Goal: Information Seeking & Learning: Learn about a topic

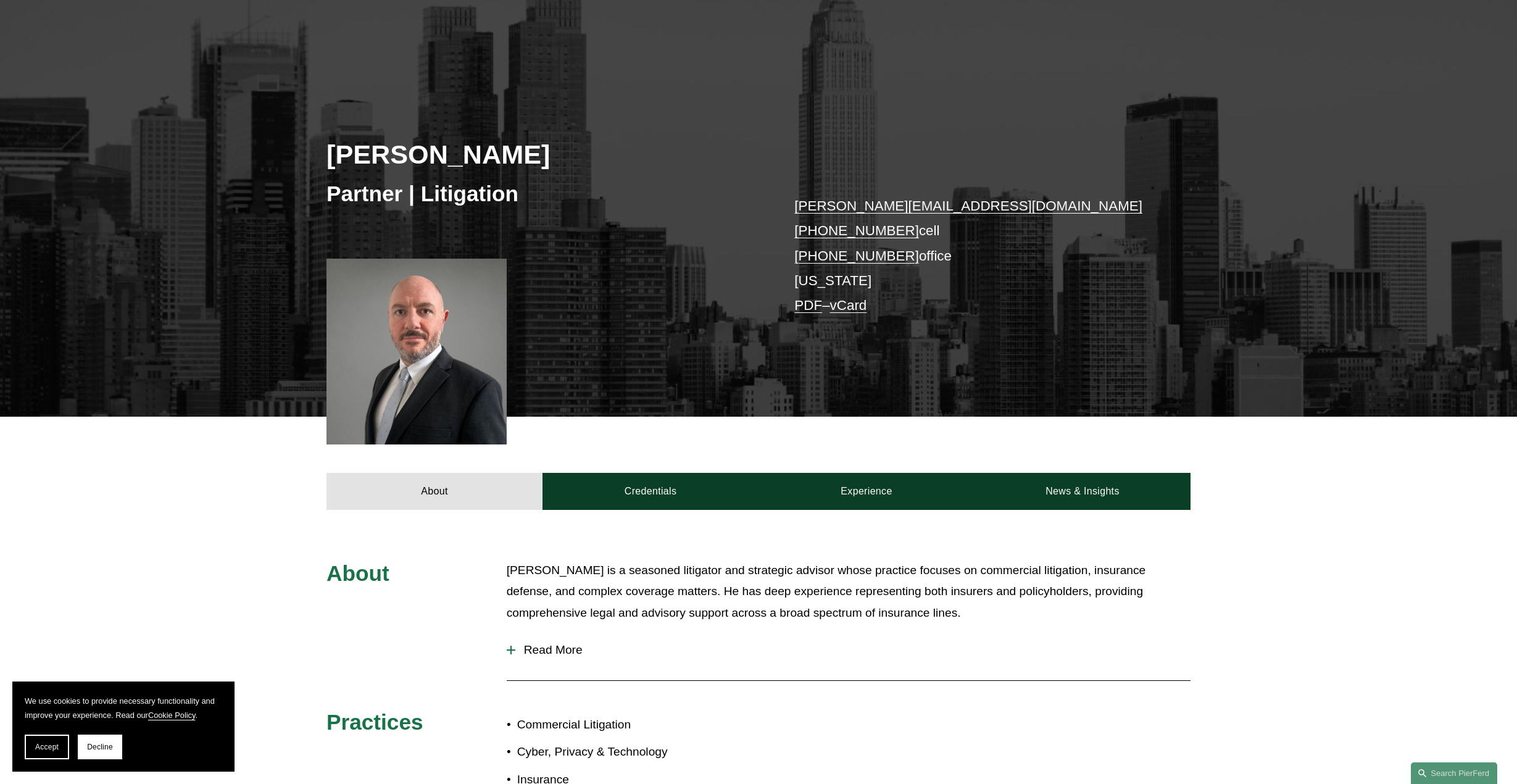
scroll to position [123, 0]
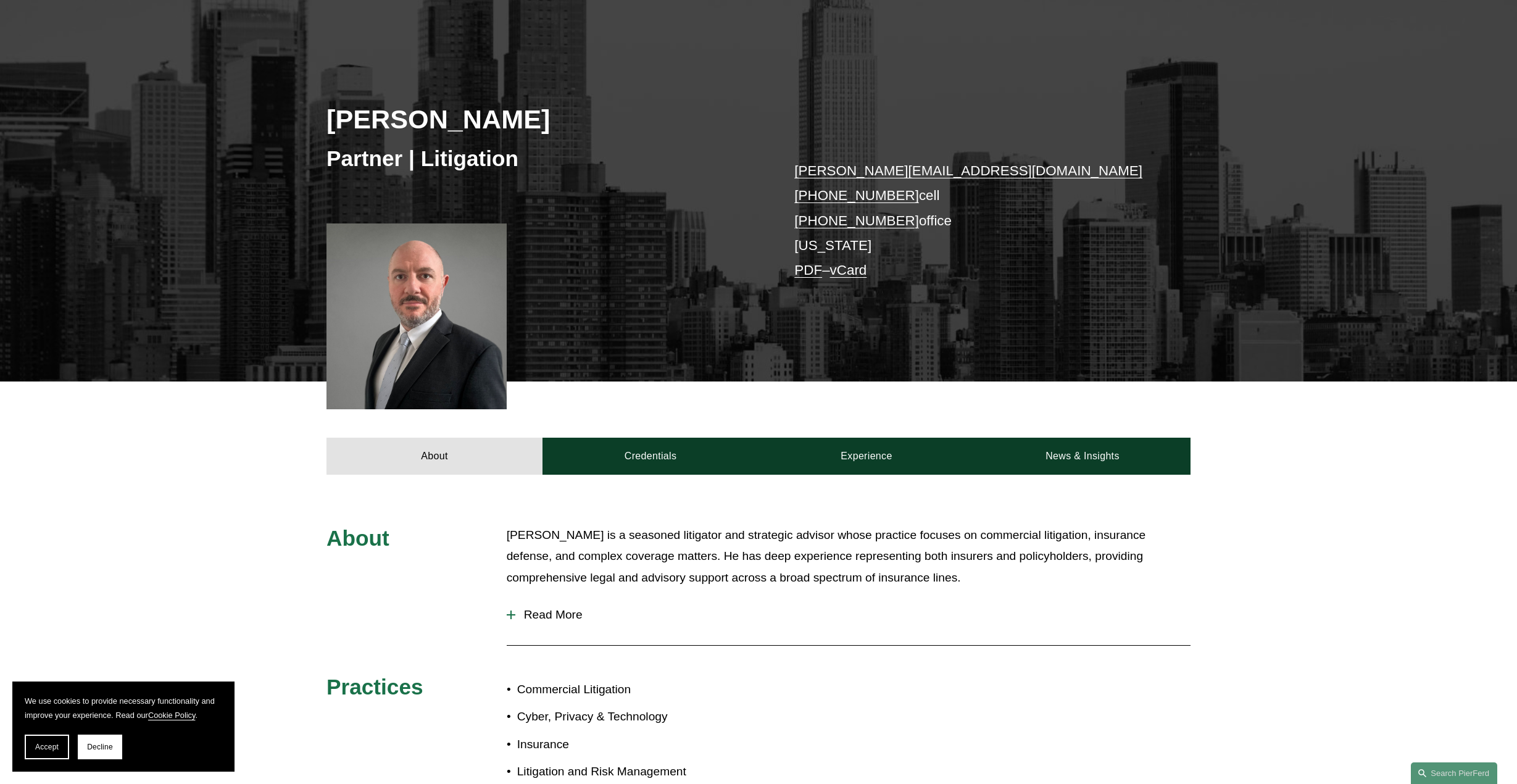
click at [212, 492] on div "About Howard Panensky is a seasoned litigator and strategic advisor whose pract…" at bounding box center [758, 701] width 1517 height 453
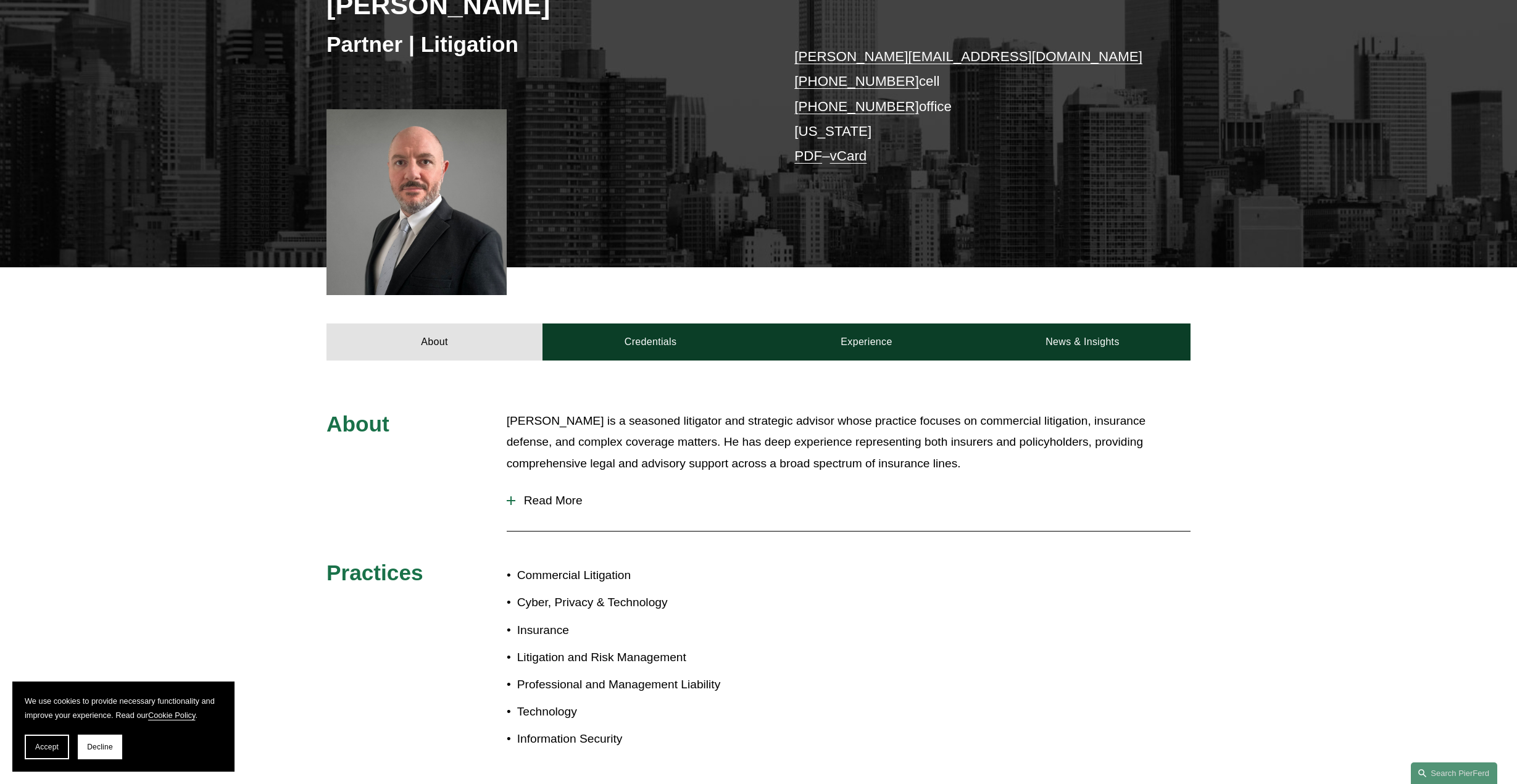
scroll to position [370, 0]
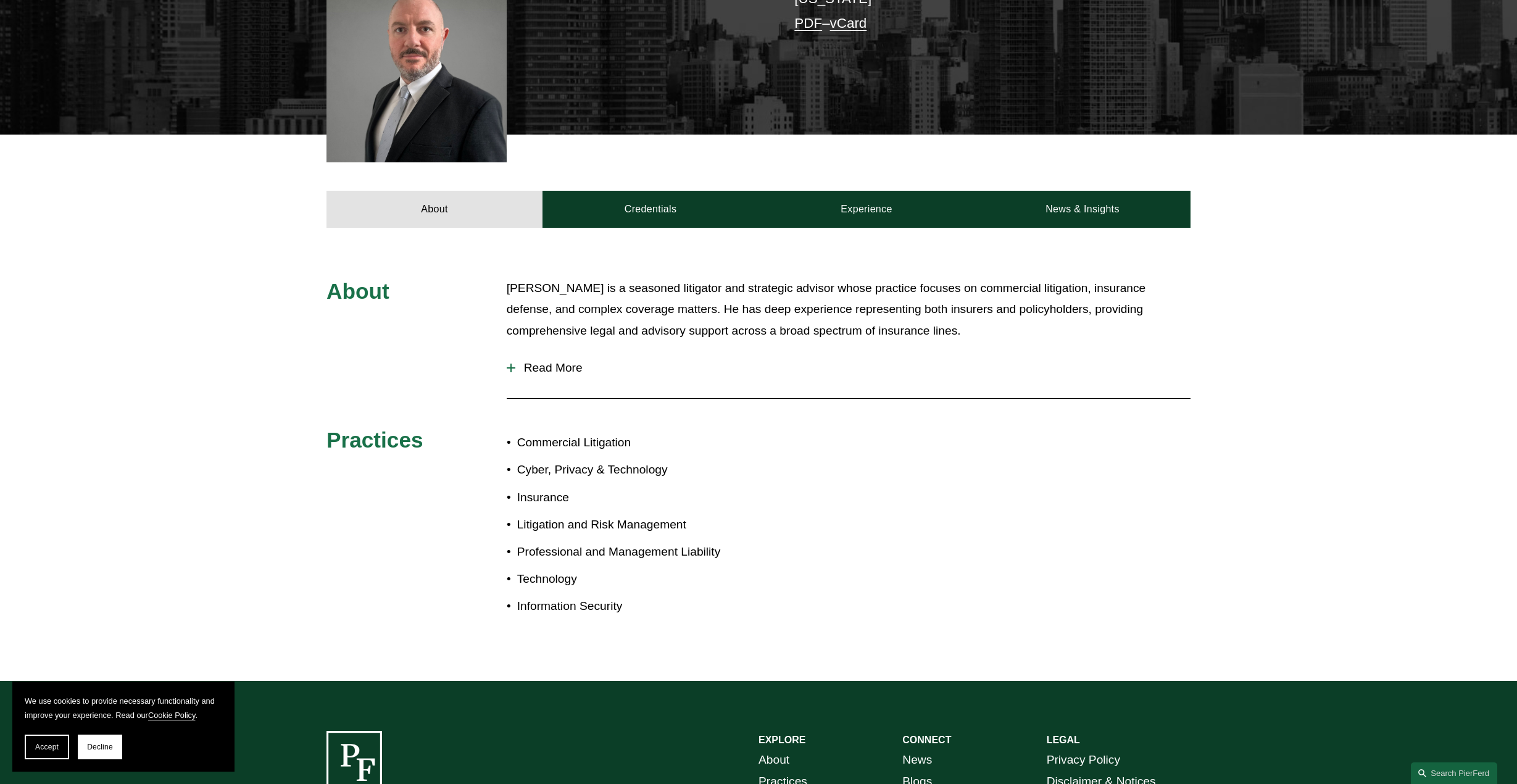
click at [510, 364] on div at bounding box center [511, 367] width 2 height 9
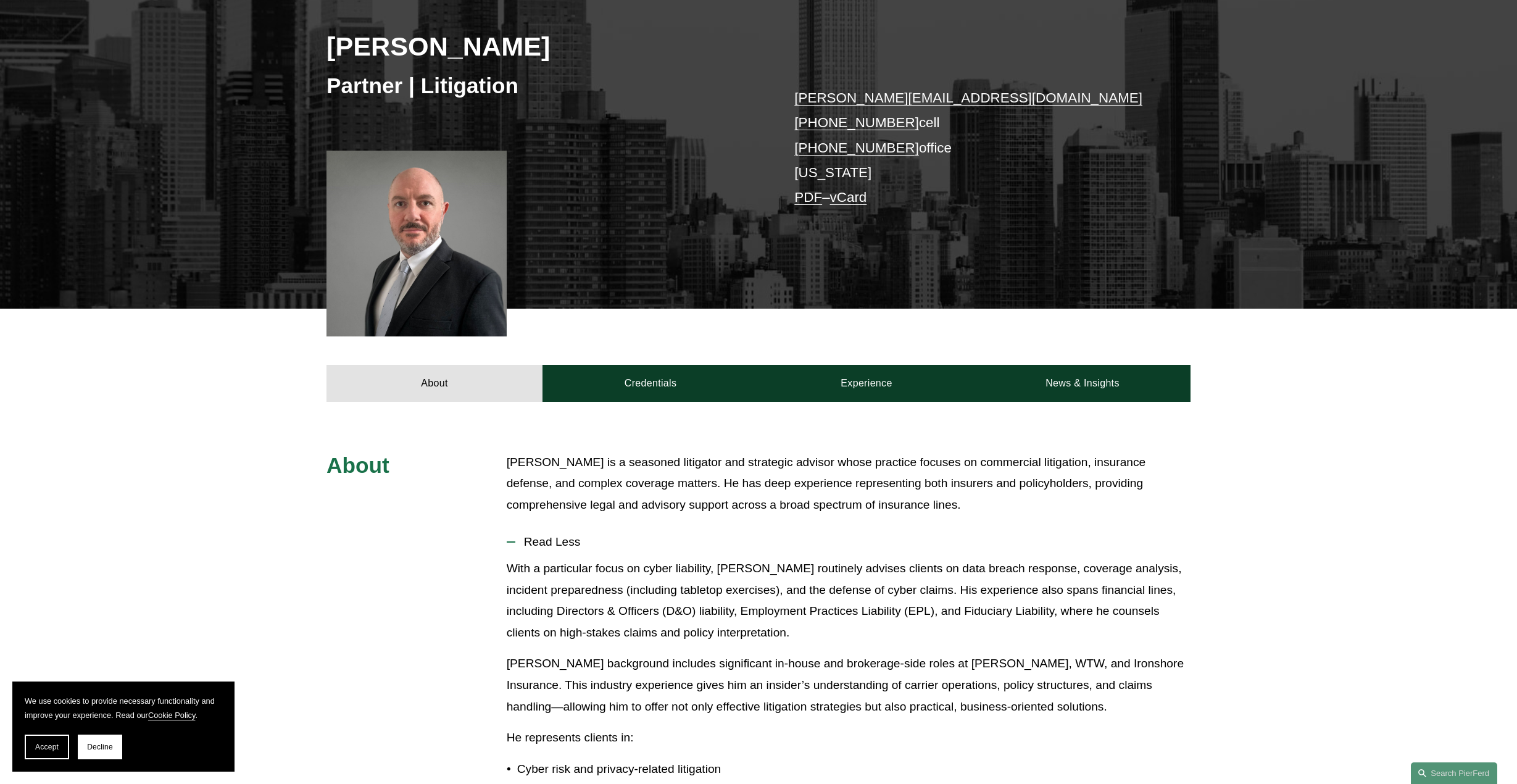
scroll to position [158, 0]
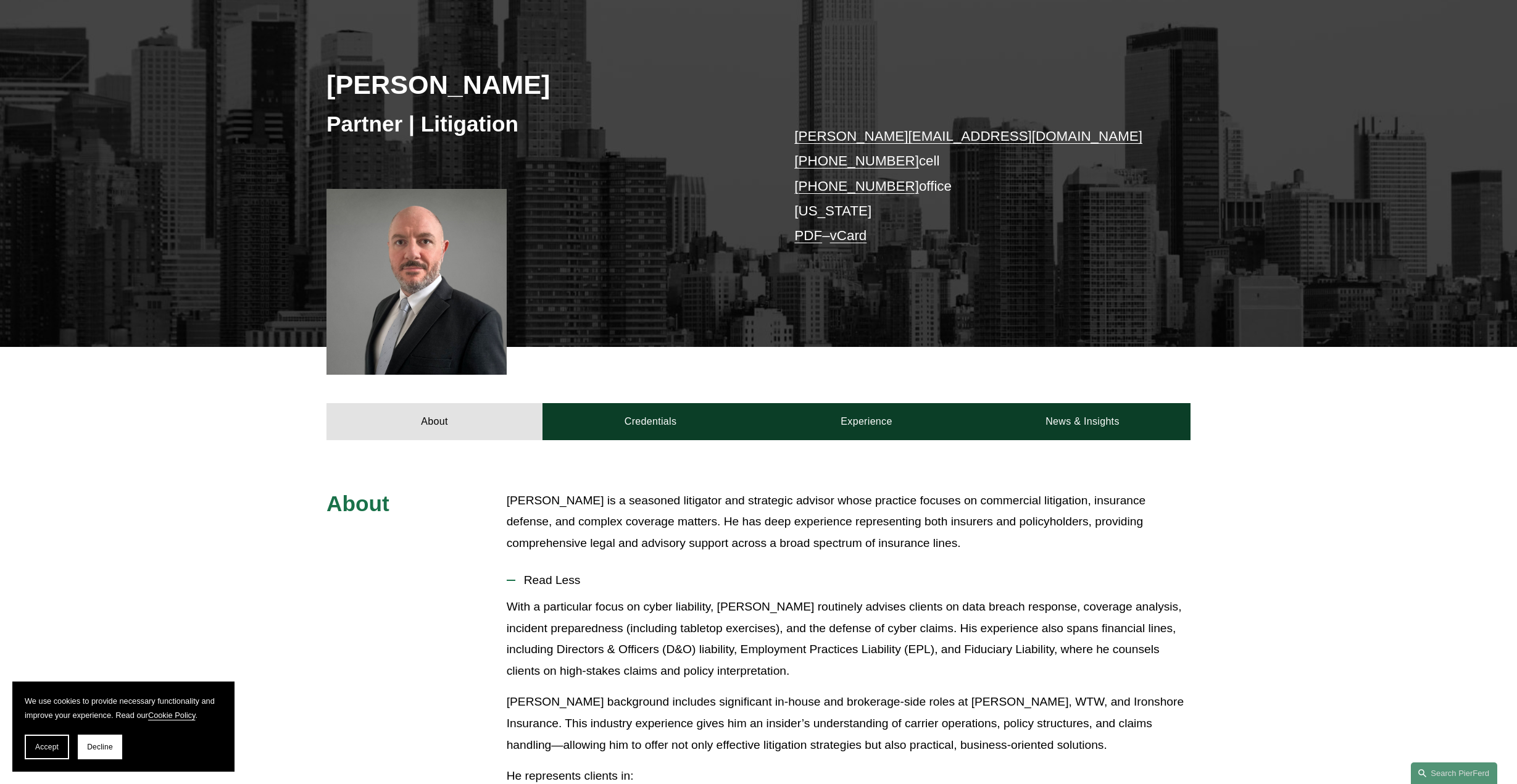
click at [802, 239] on link "PDF" at bounding box center [808, 235] width 27 height 16
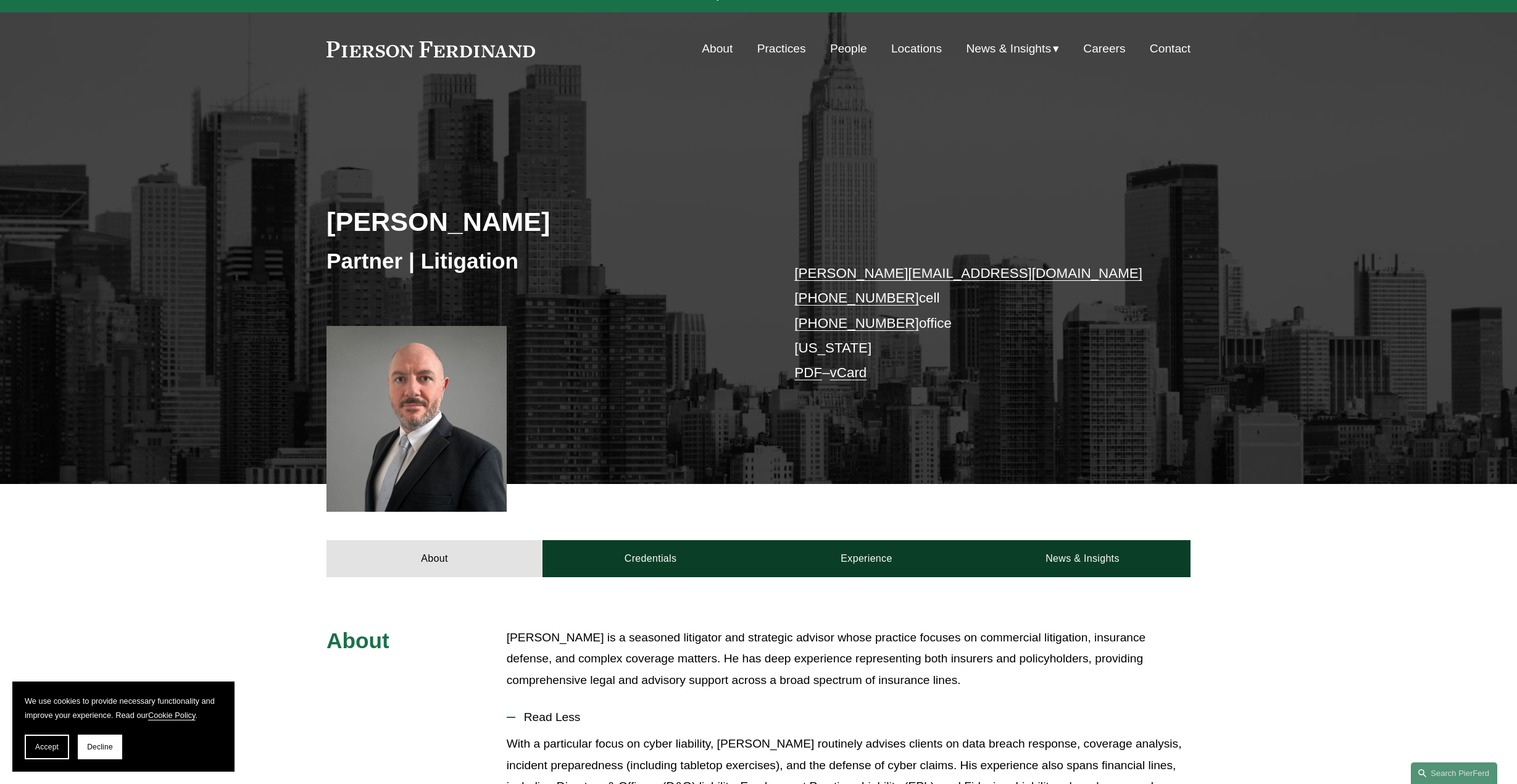
scroll to position [0, 0]
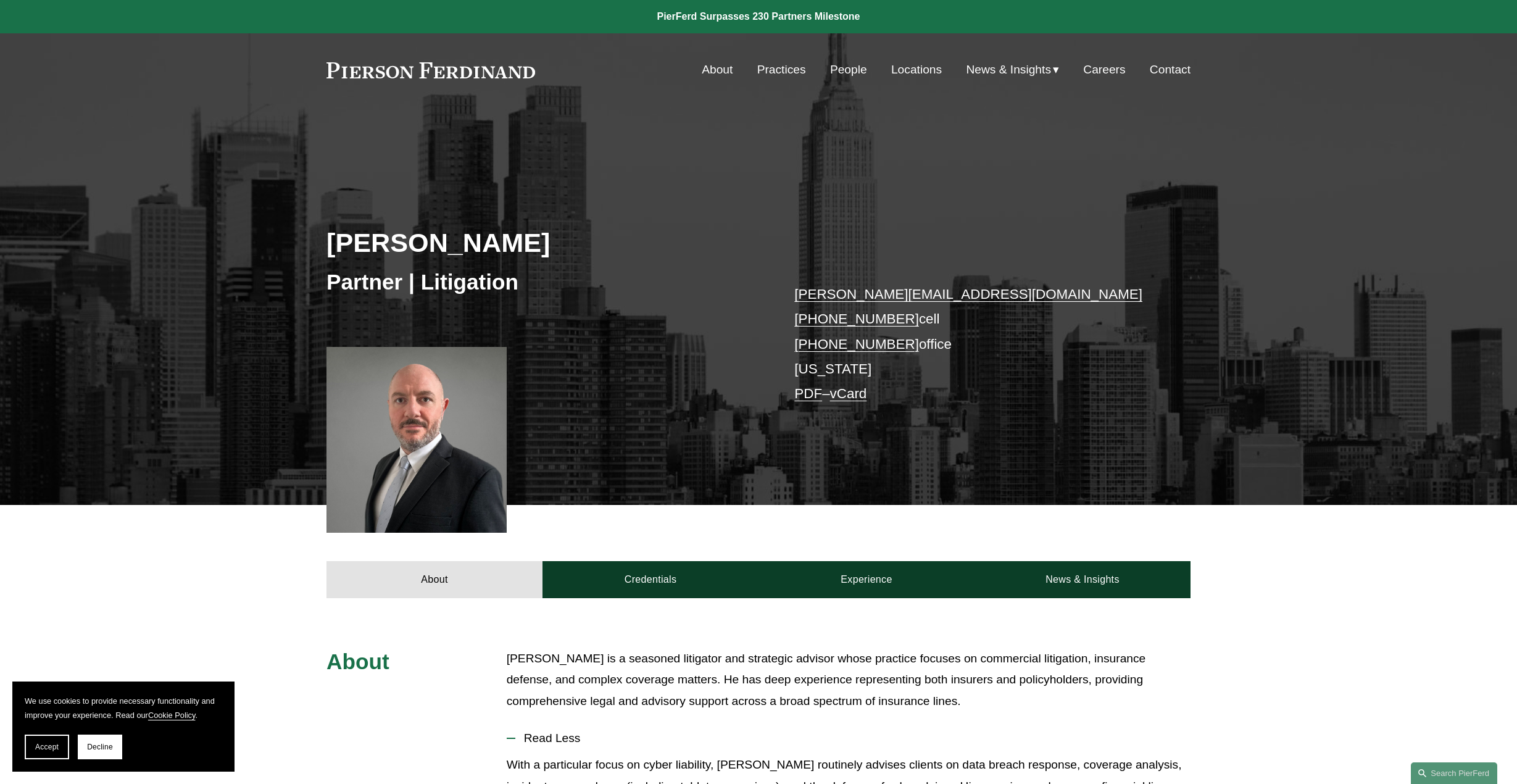
click at [843, 68] on link "People" at bounding box center [848, 70] width 37 height 24
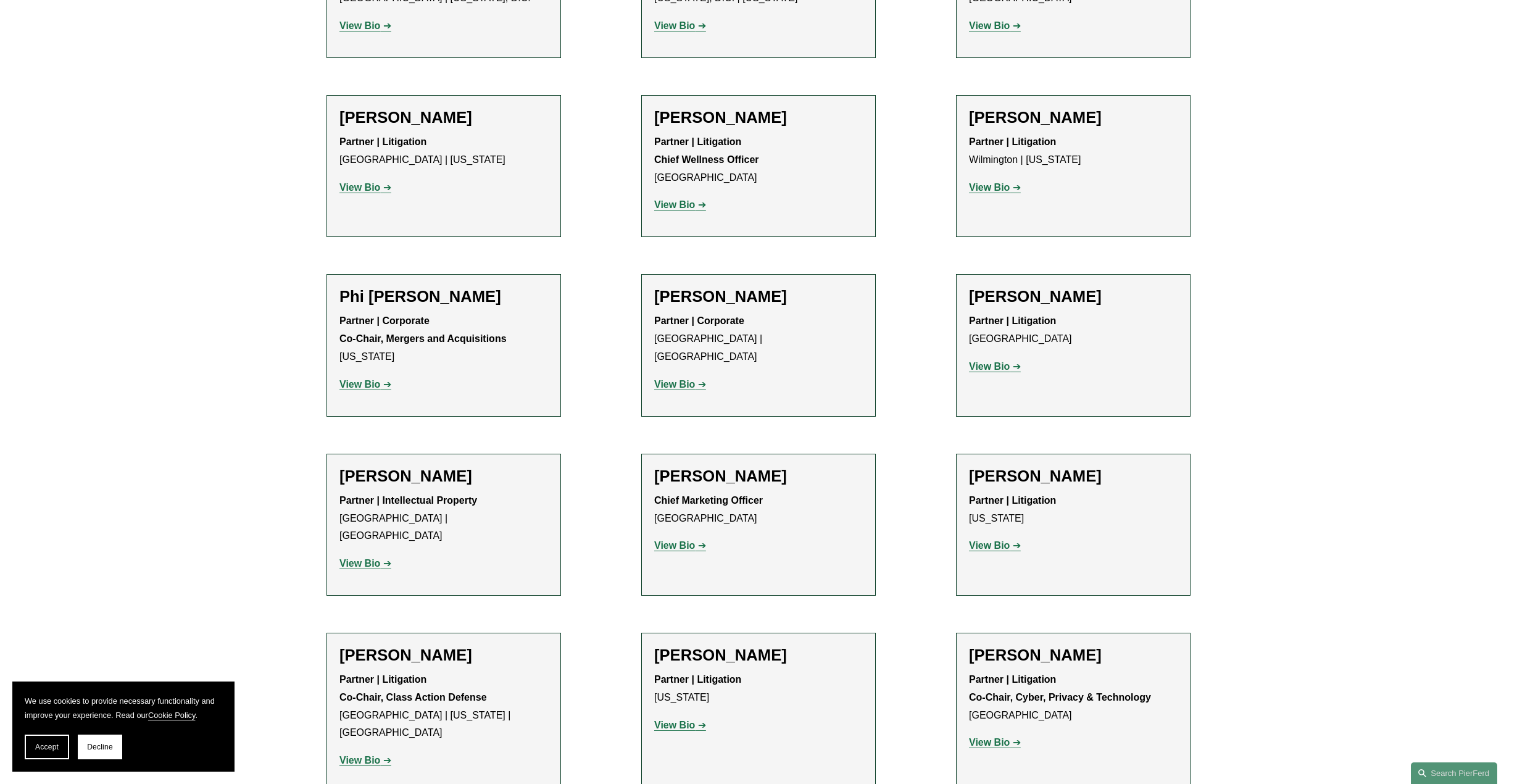
scroll to position [9874, 0]
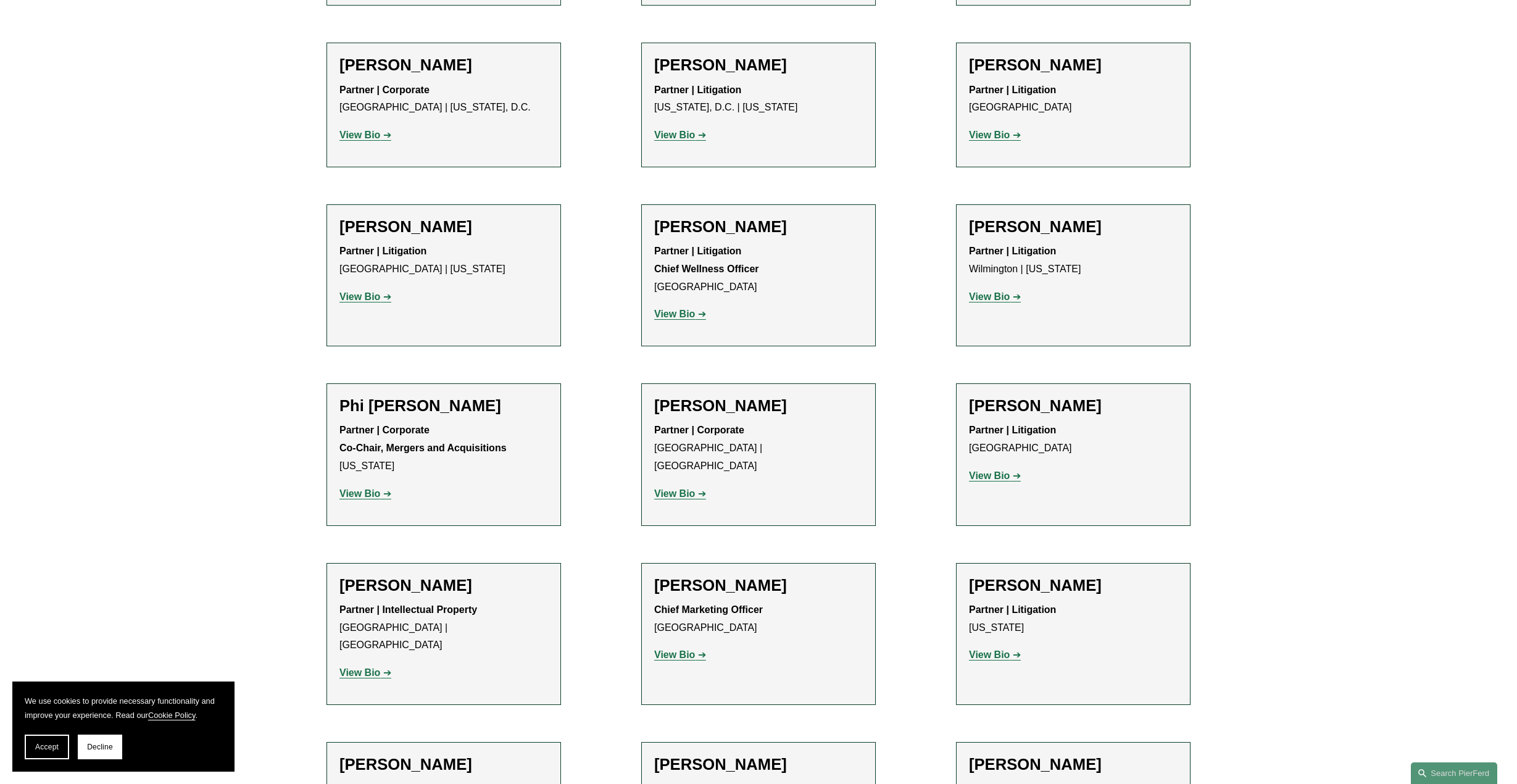
drag, startPoint x: 1109, startPoint y: 311, endPoint x: 968, endPoint y: 313, distance: 141.0
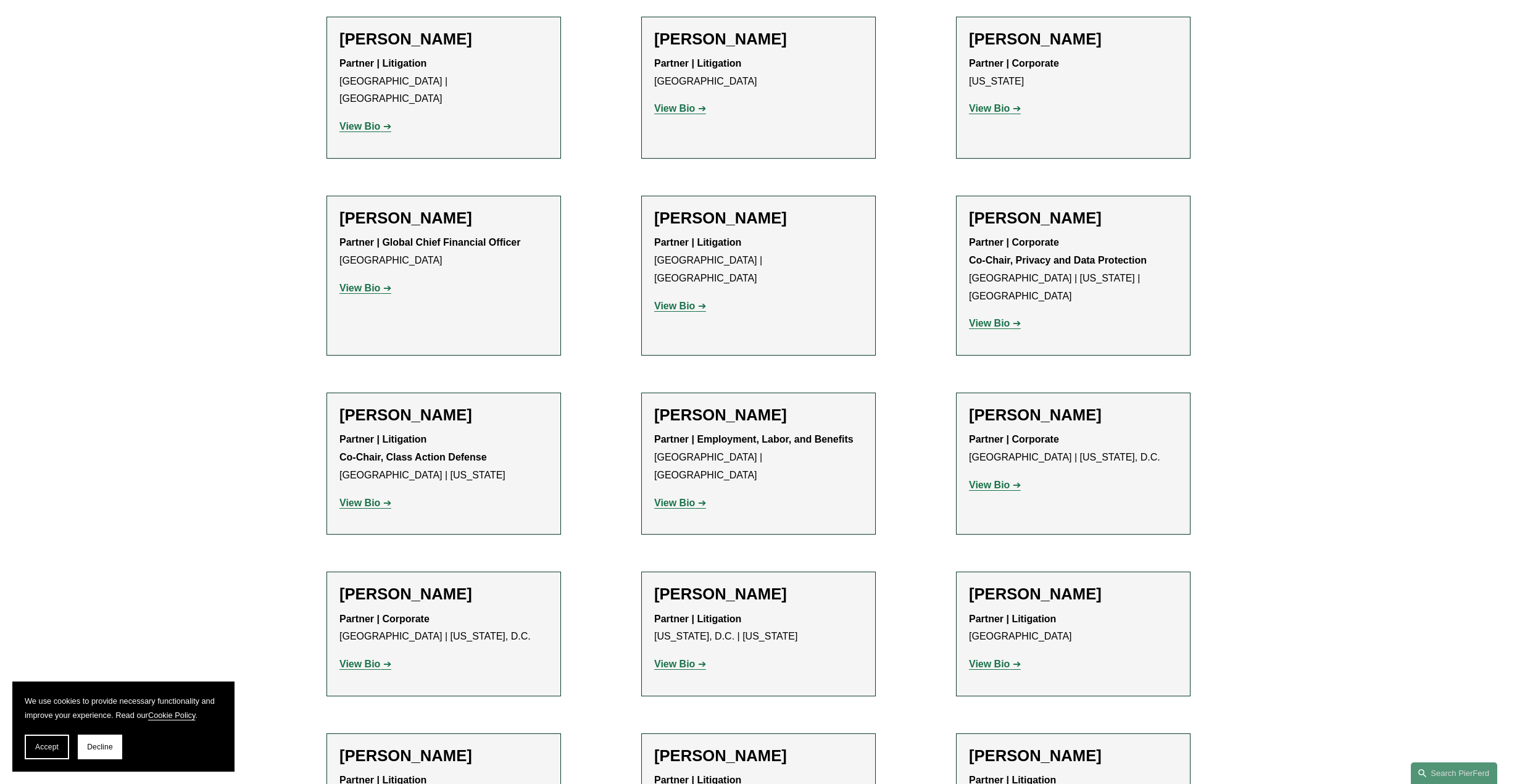
scroll to position [9319, 0]
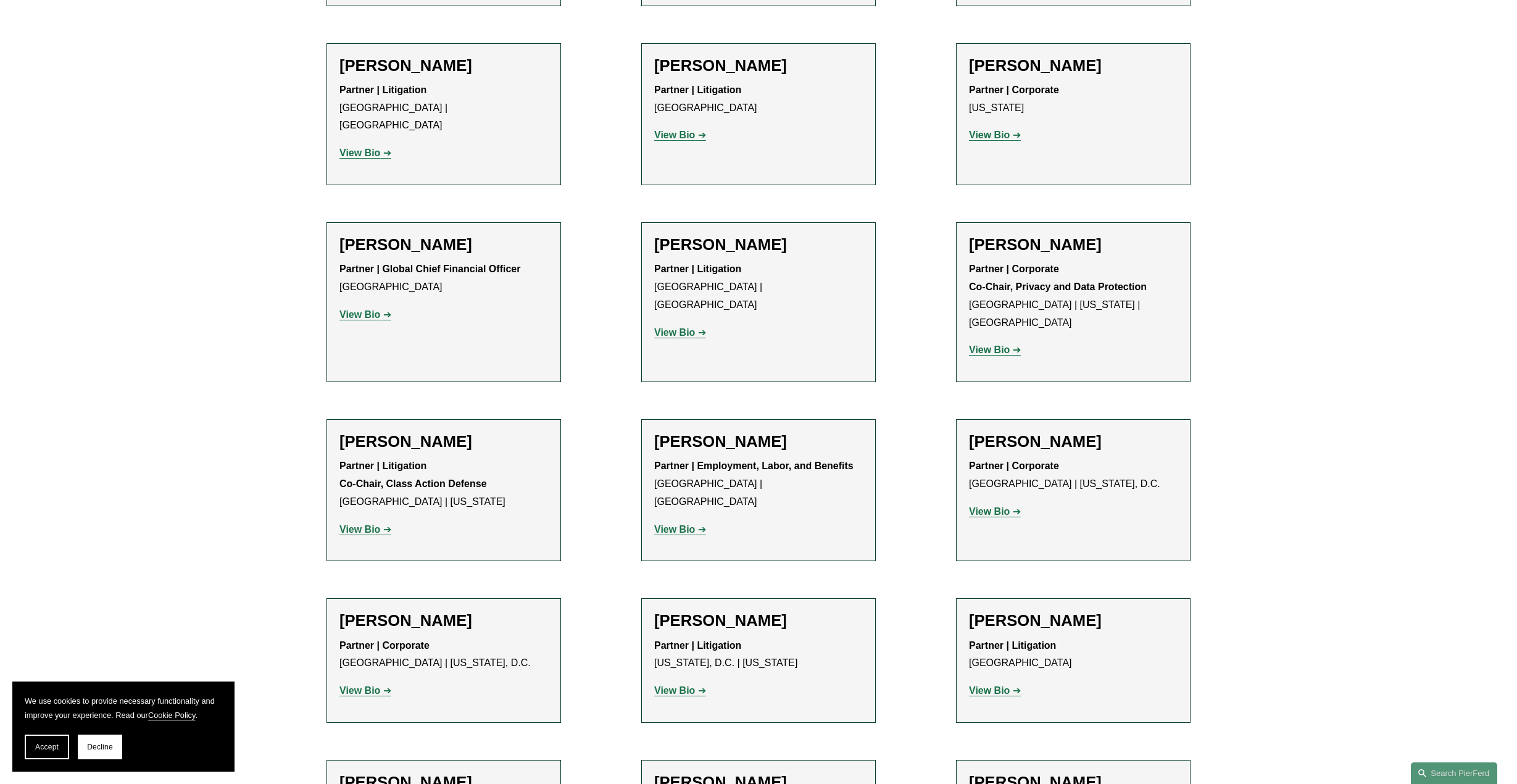
click at [998, 685] on strong "View Bio" at bounding box center [990, 690] width 41 height 10
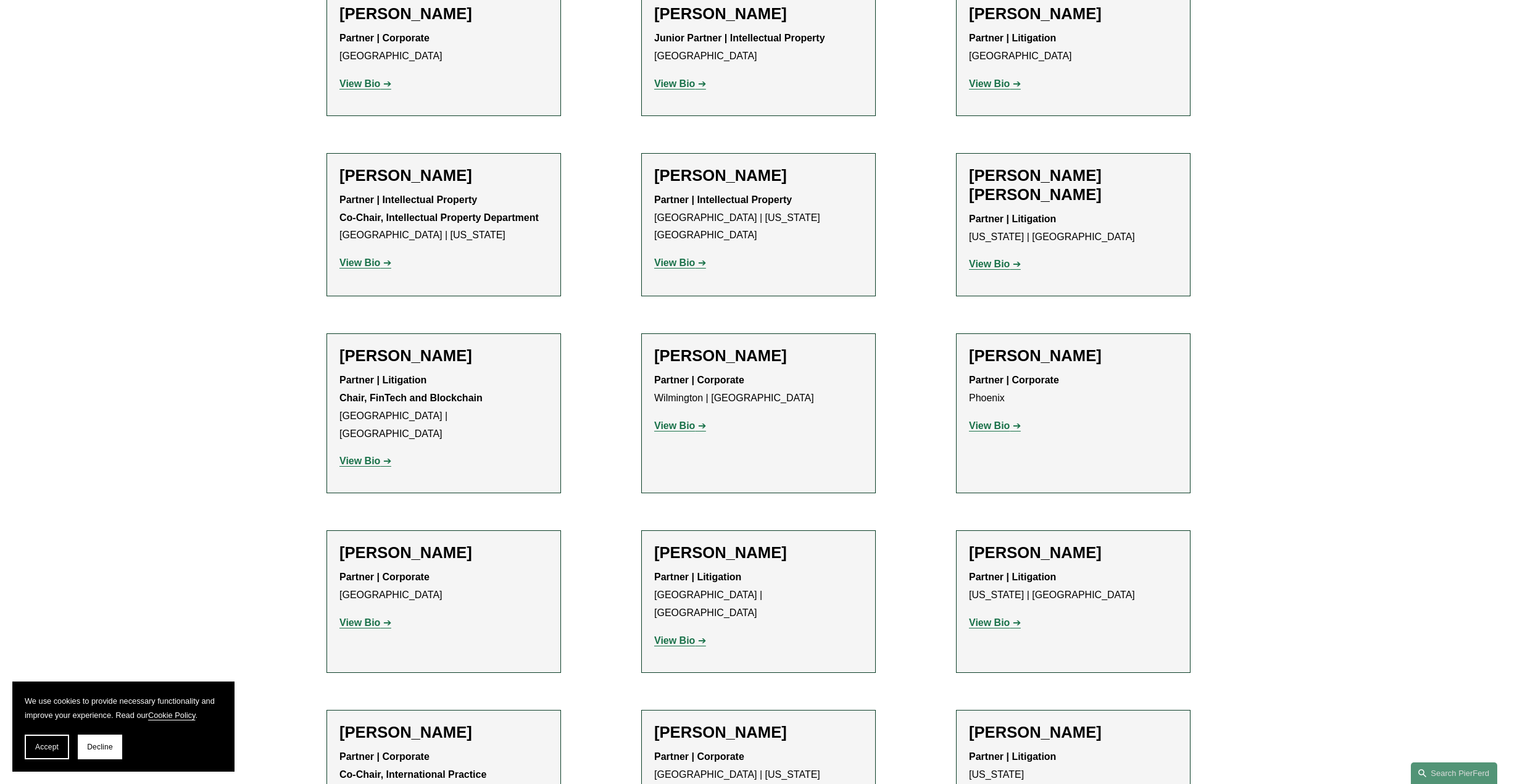
scroll to position [8085, 0]
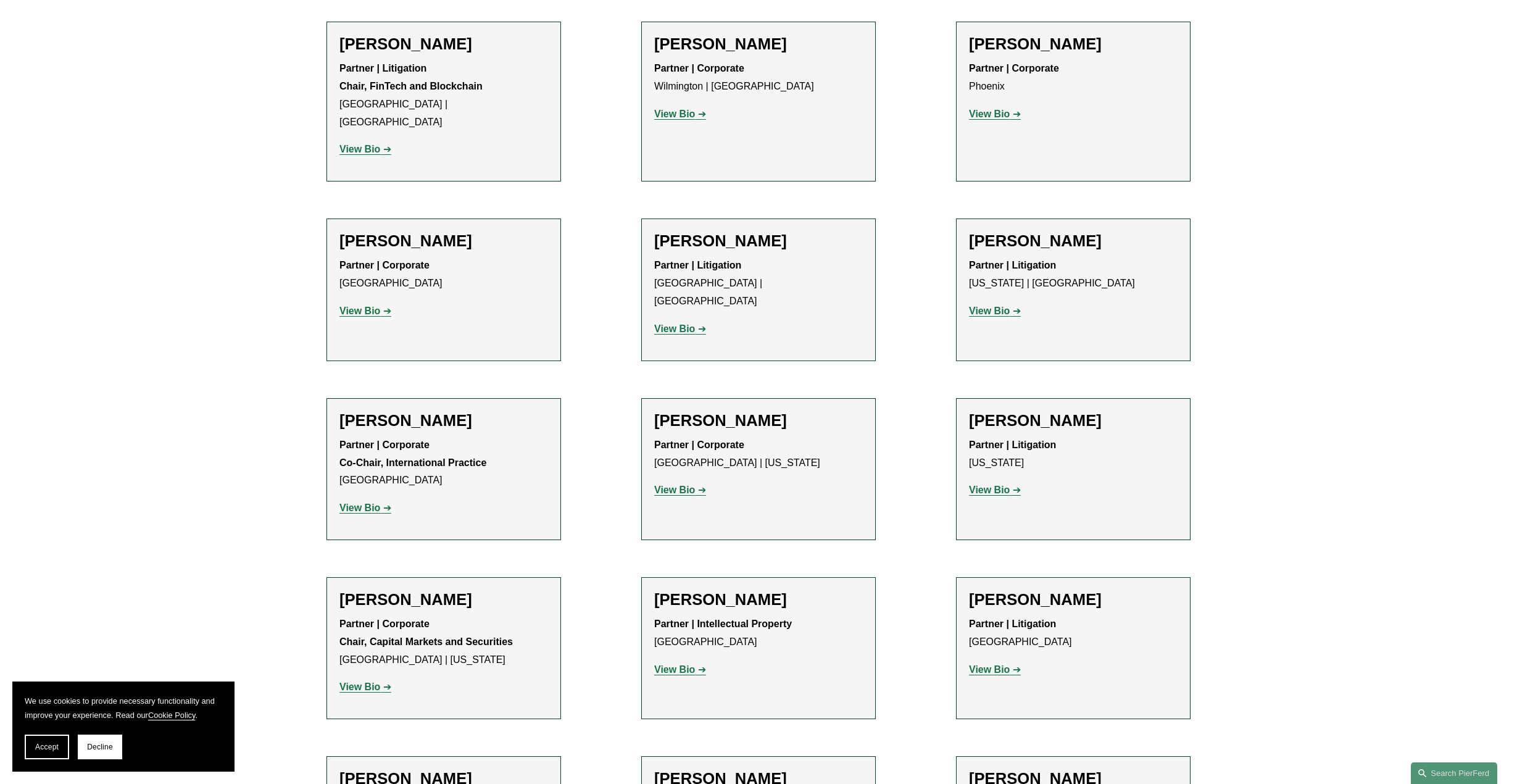
click at [680, 664] on strong "View Bio" at bounding box center [675, 669] width 41 height 10
click at [364, 681] on strong "View Bio" at bounding box center [360, 686] width 41 height 10
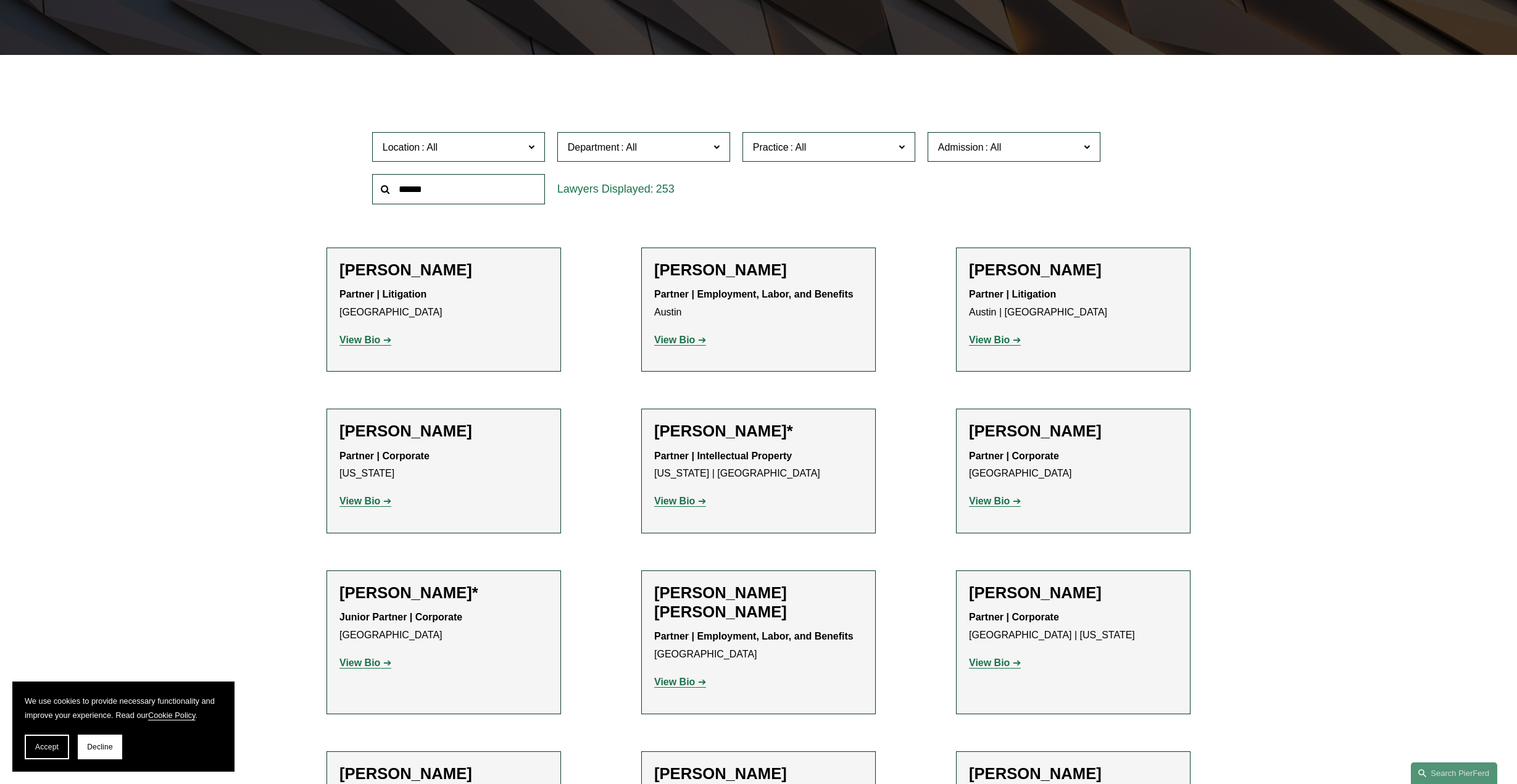
scroll to position [370, 0]
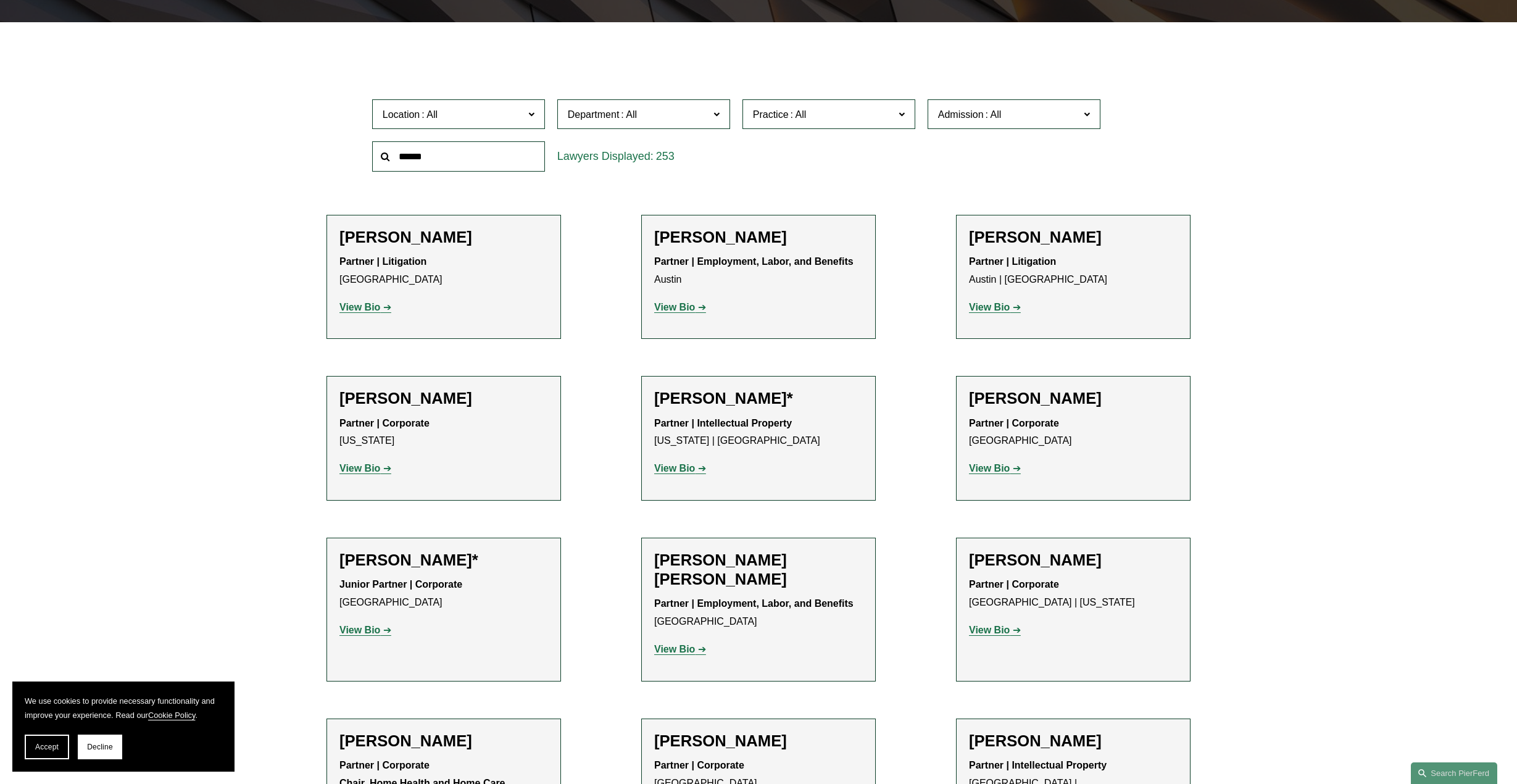
click at [370, 314] on p "View Bio" at bounding box center [444, 308] width 209 height 18
click at [370, 306] on strong "View Bio" at bounding box center [360, 307] width 41 height 10
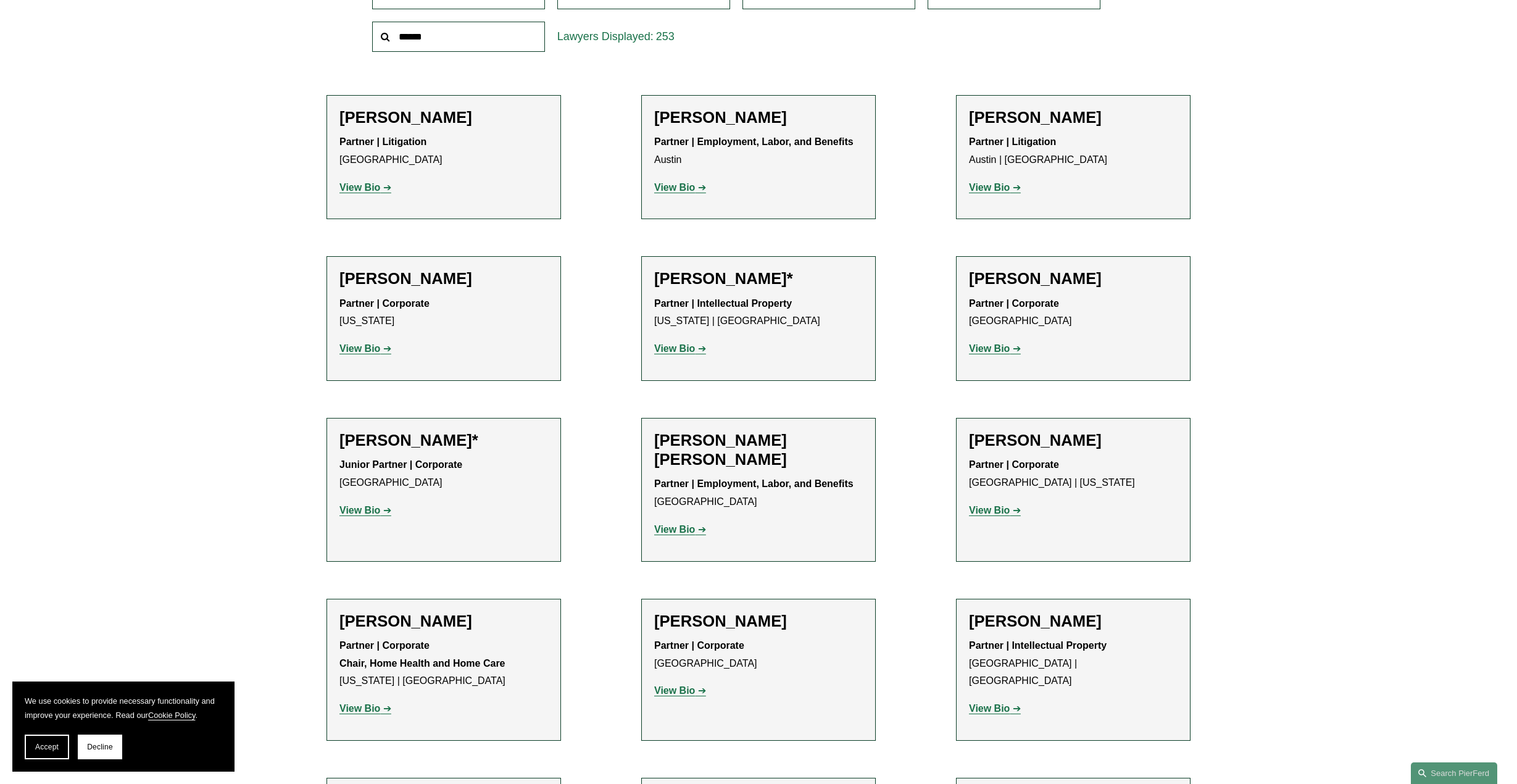
scroll to position [494, 0]
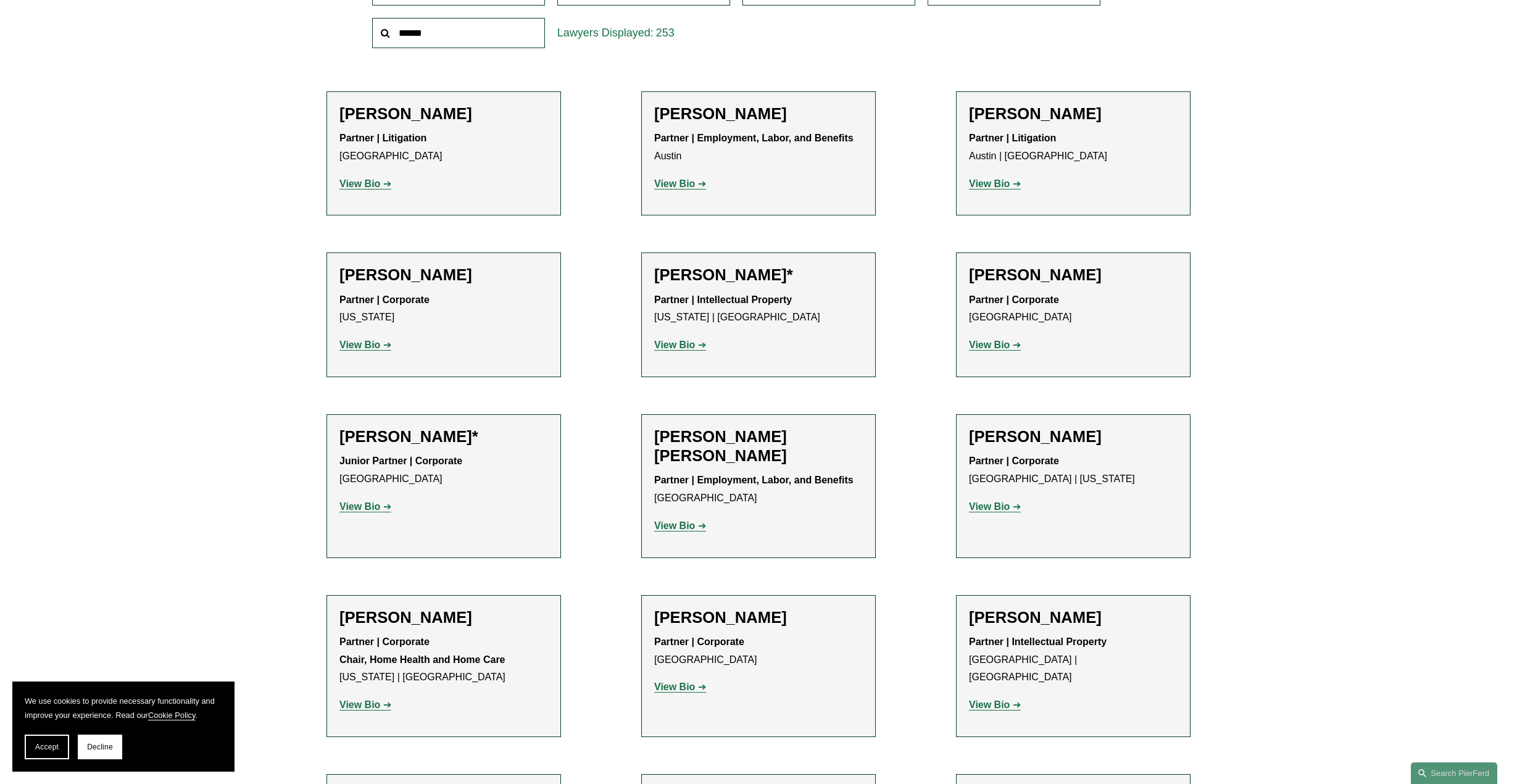
click at [359, 340] on p "View Bio" at bounding box center [444, 345] width 209 height 18
click at [348, 342] on strong "View Bio" at bounding box center [360, 345] width 41 height 10
click at [990, 344] on strong "View Bio" at bounding box center [990, 345] width 41 height 10
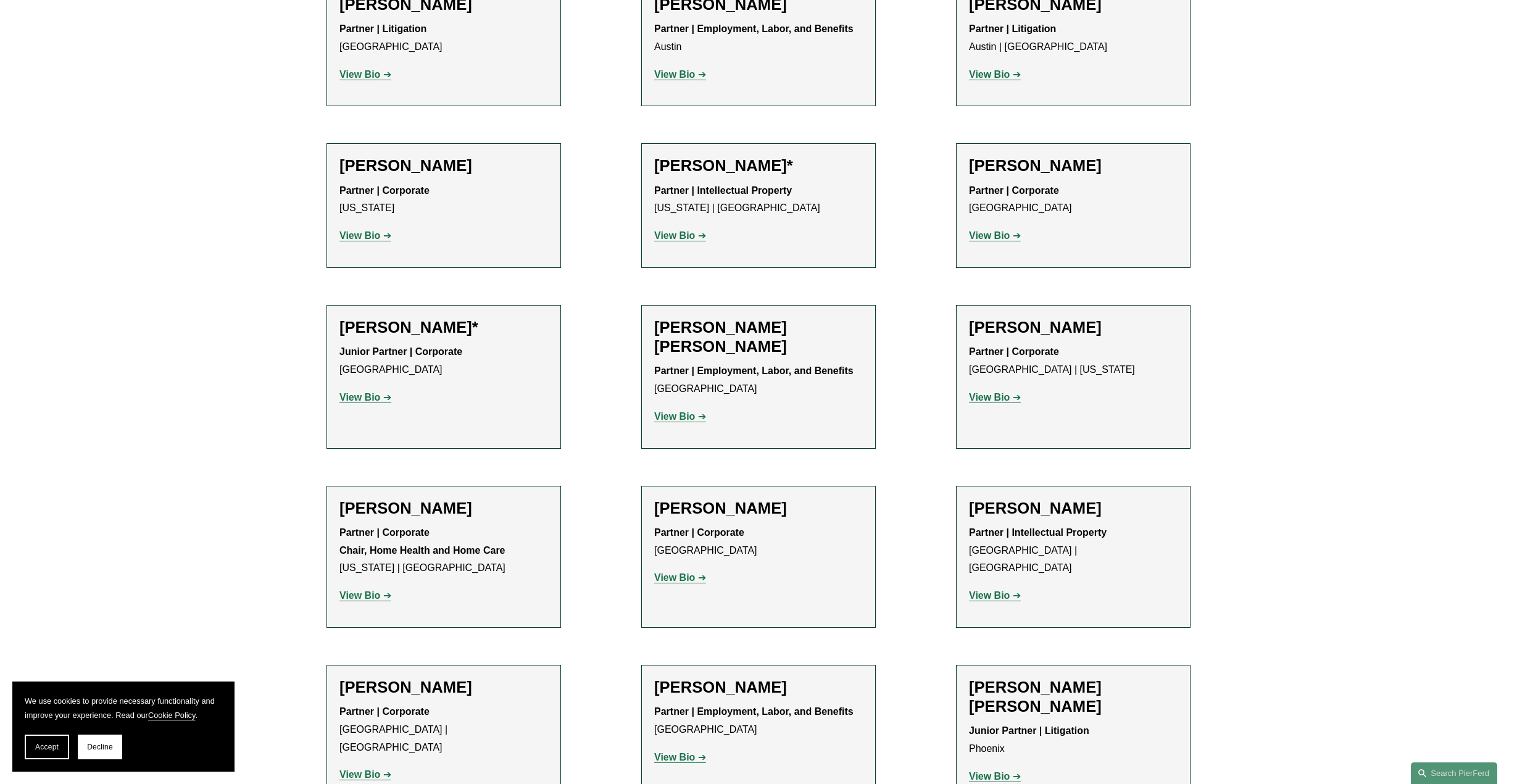
scroll to position [802, 0]
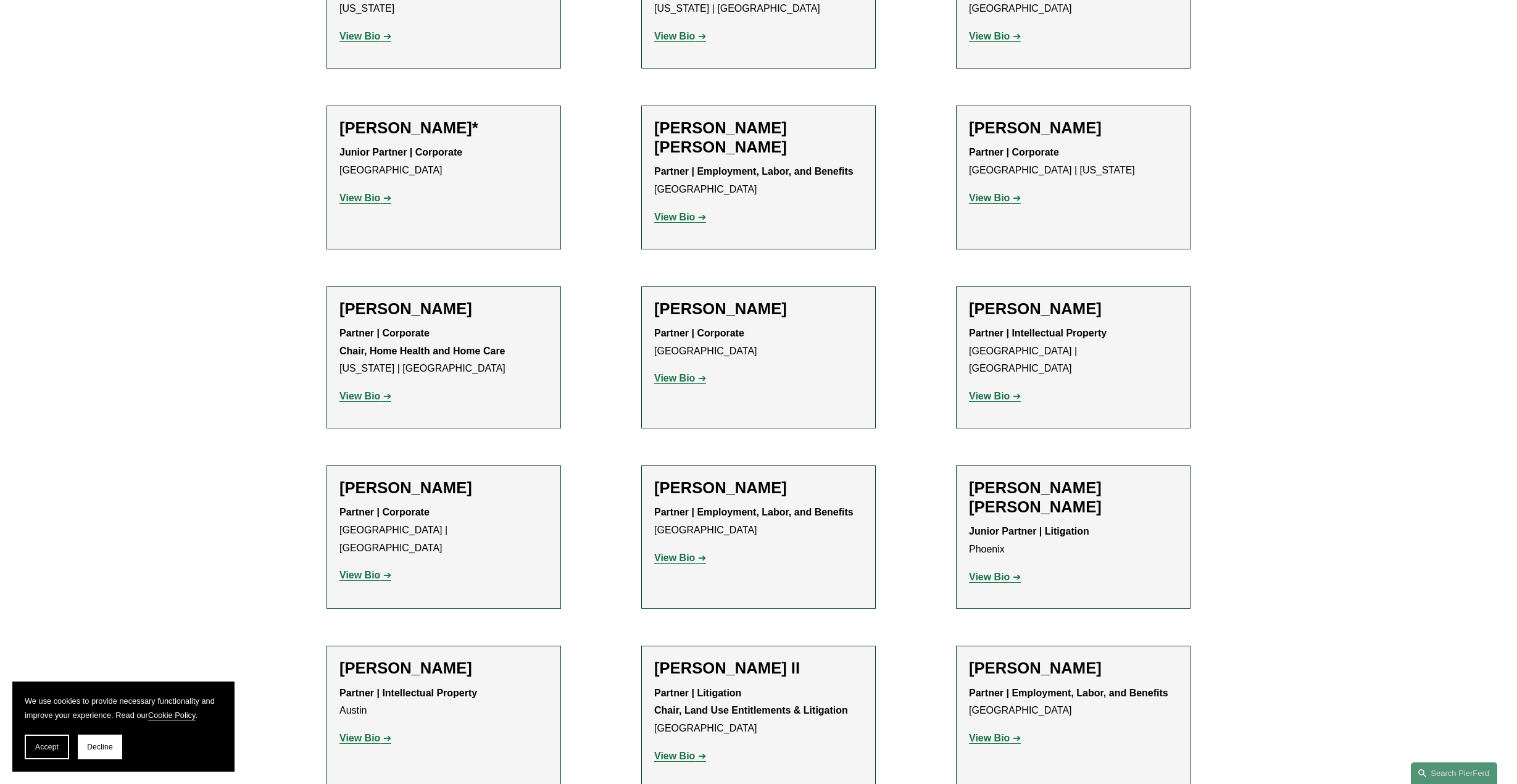
click at [987, 201] on strong "View Bio" at bounding box center [990, 197] width 41 height 10
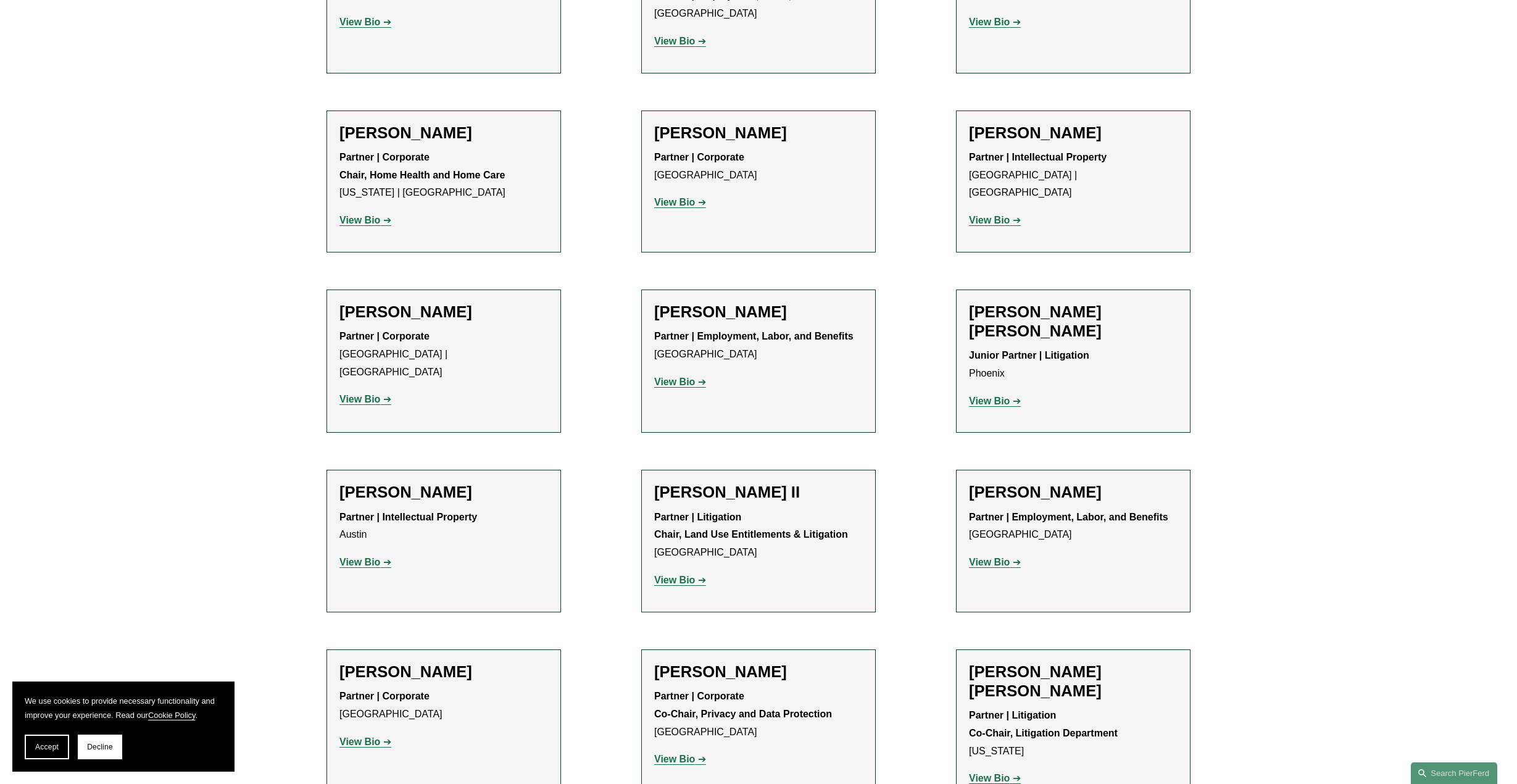
scroll to position [987, 0]
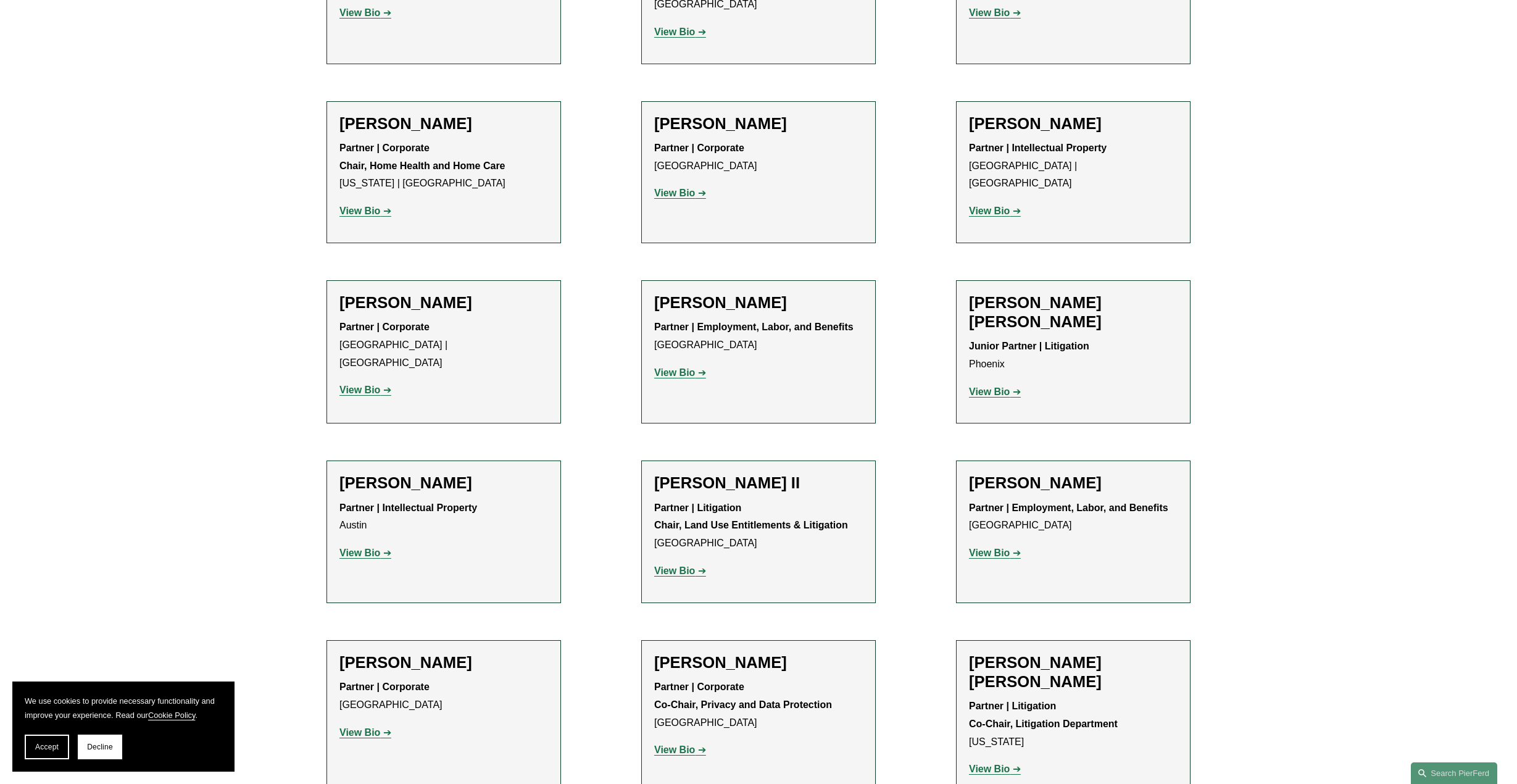
click at [675, 195] on strong "View Bio" at bounding box center [675, 192] width 41 height 10
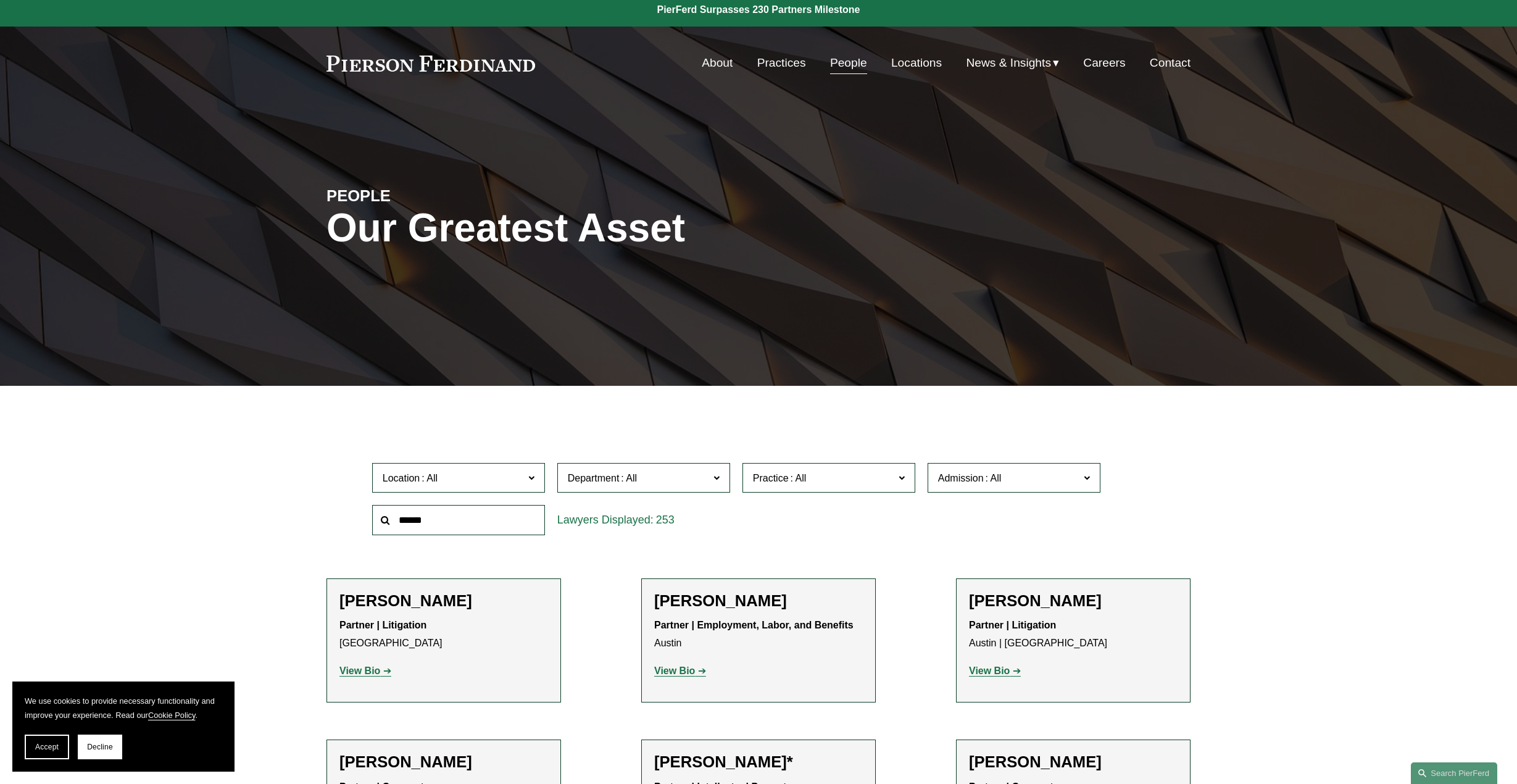
scroll to position [0, 0]
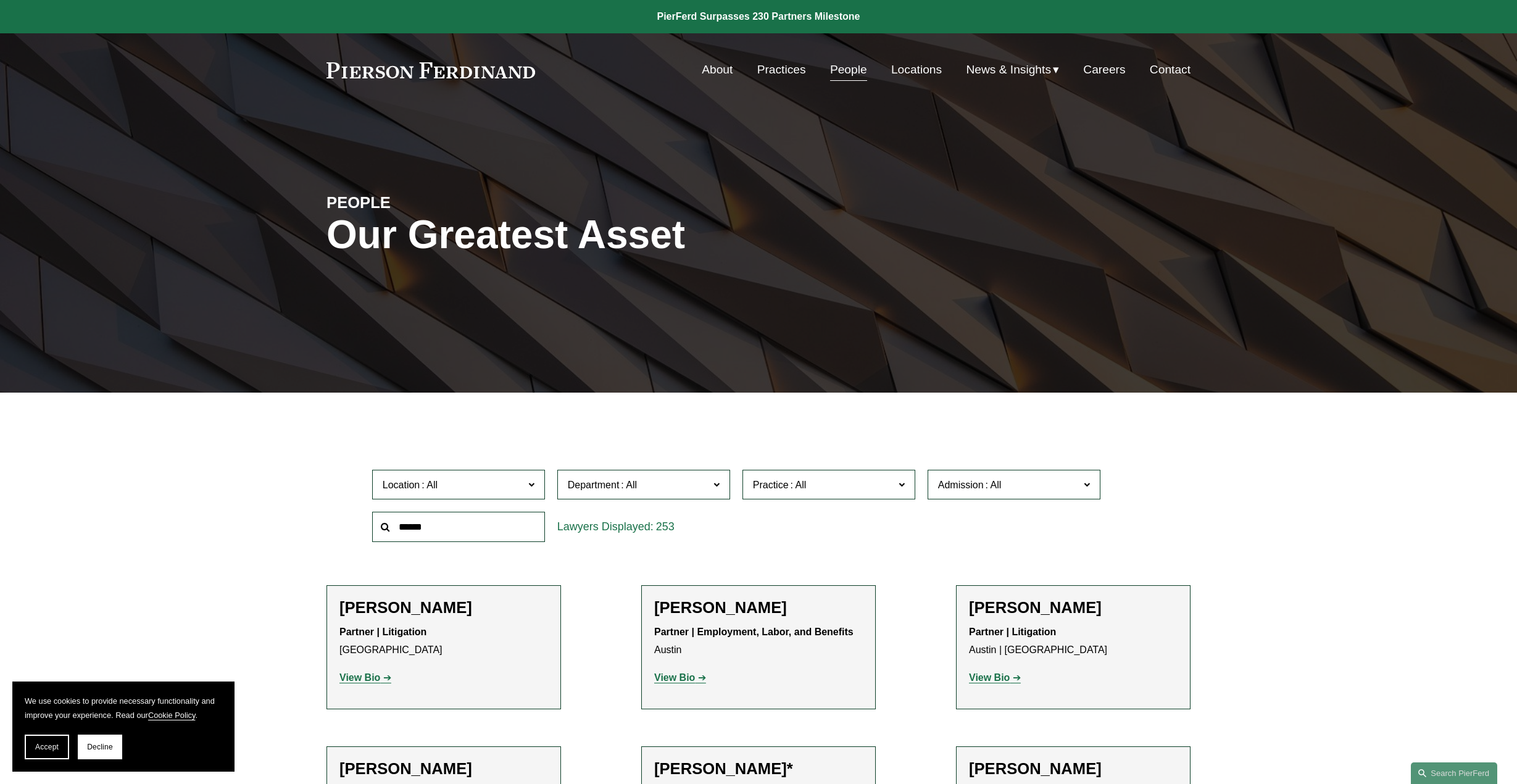
click at [1099, 67] on link "Careers" at bounding box center [1103, 70] width 42 height 24
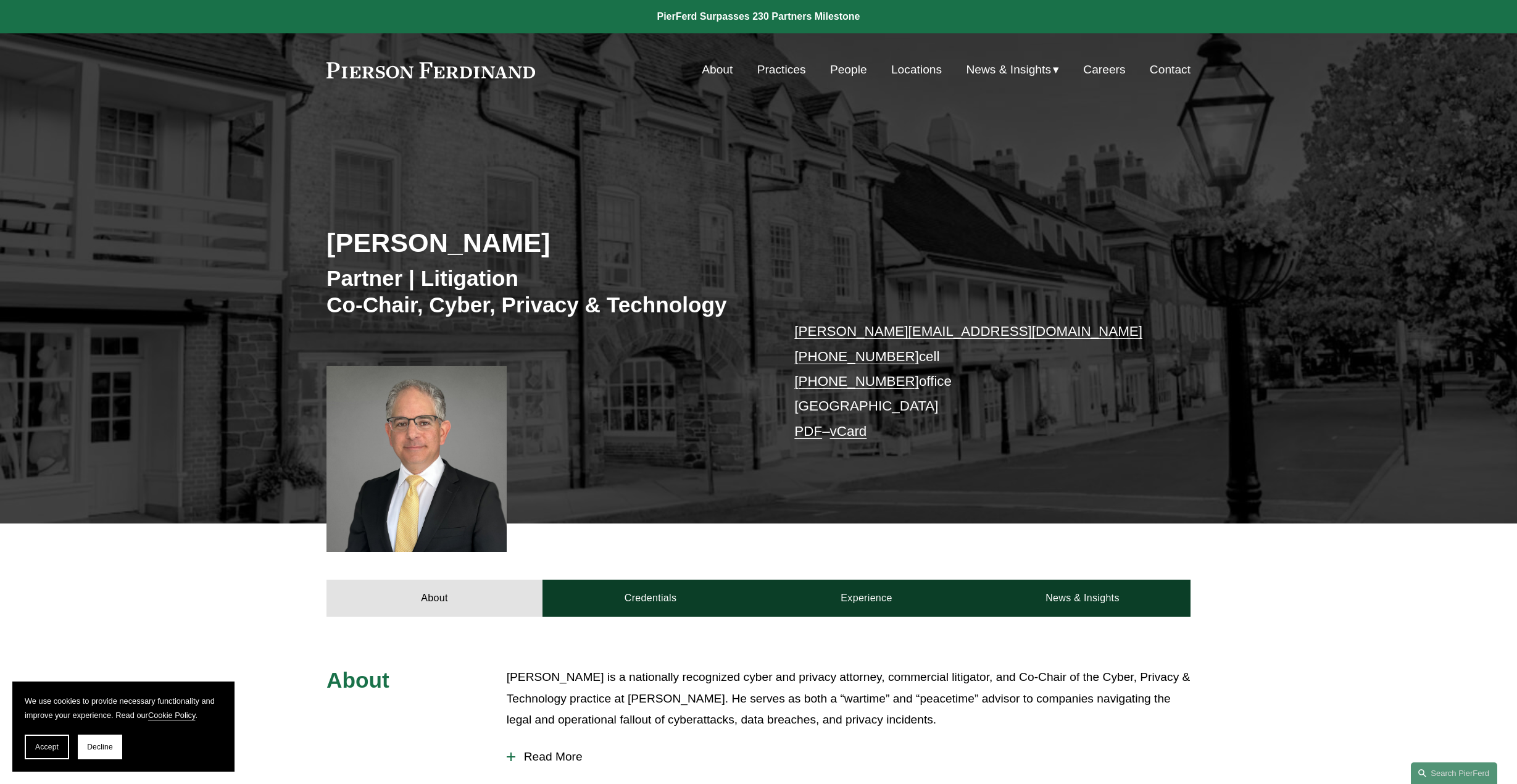
drag, startPoint x: 1180, startPoint y: 501, endPoint x: 1174, endPoint y: 499, distance: 6.3
click at [1270, 607] on div "About Credentials Experience News & Insights" at bounding box center [758, 570] width 1517 height 93
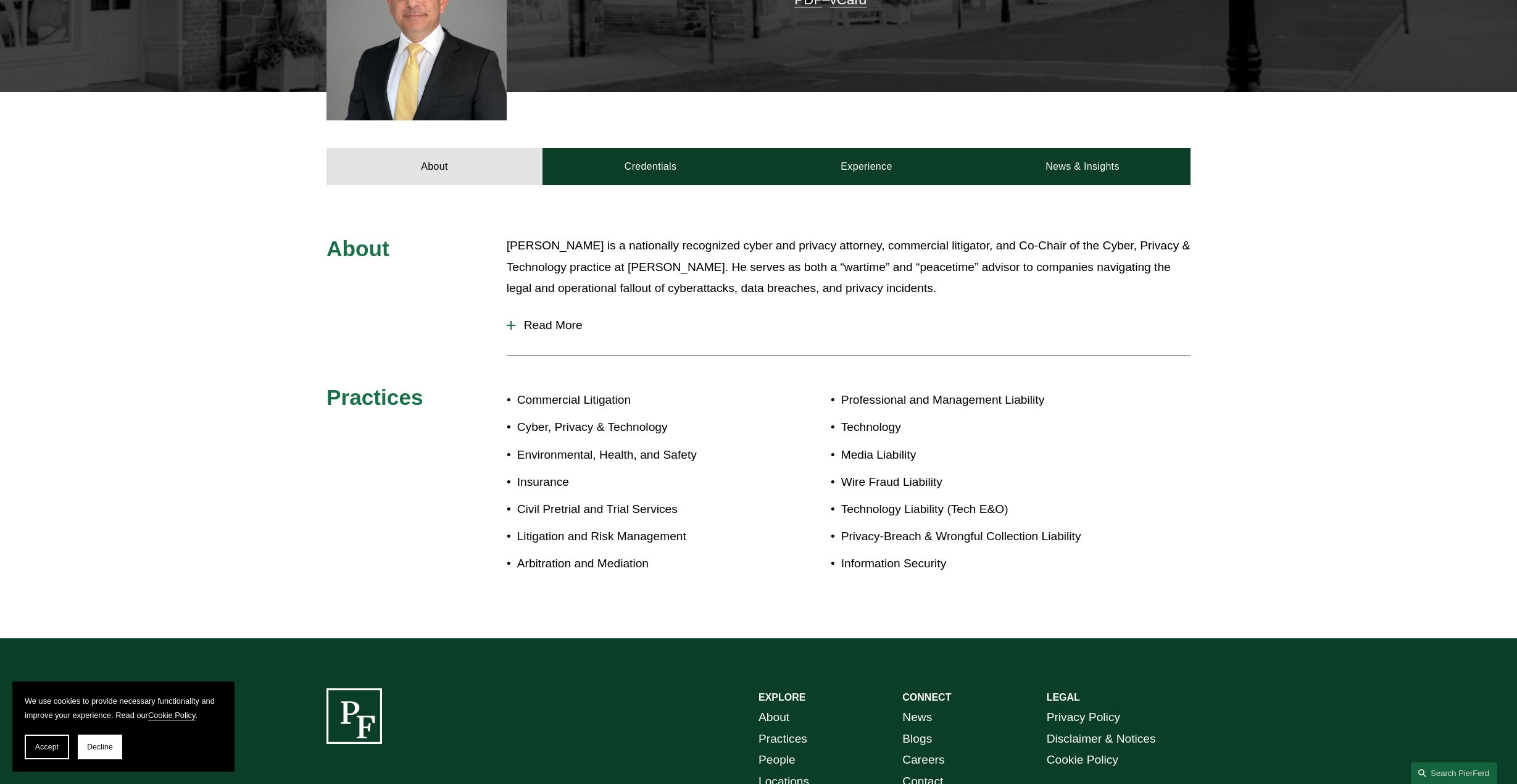
scroll to position [432, 0]
click at [504, 327] on div "About Stuart Panensky is a nationally recognized cyber and privacy attorney, co…" at bounding box center [758, 411] width 1517 height 353
click at [507, 328] on div at bounding box center [511, 324] width 9 height 9
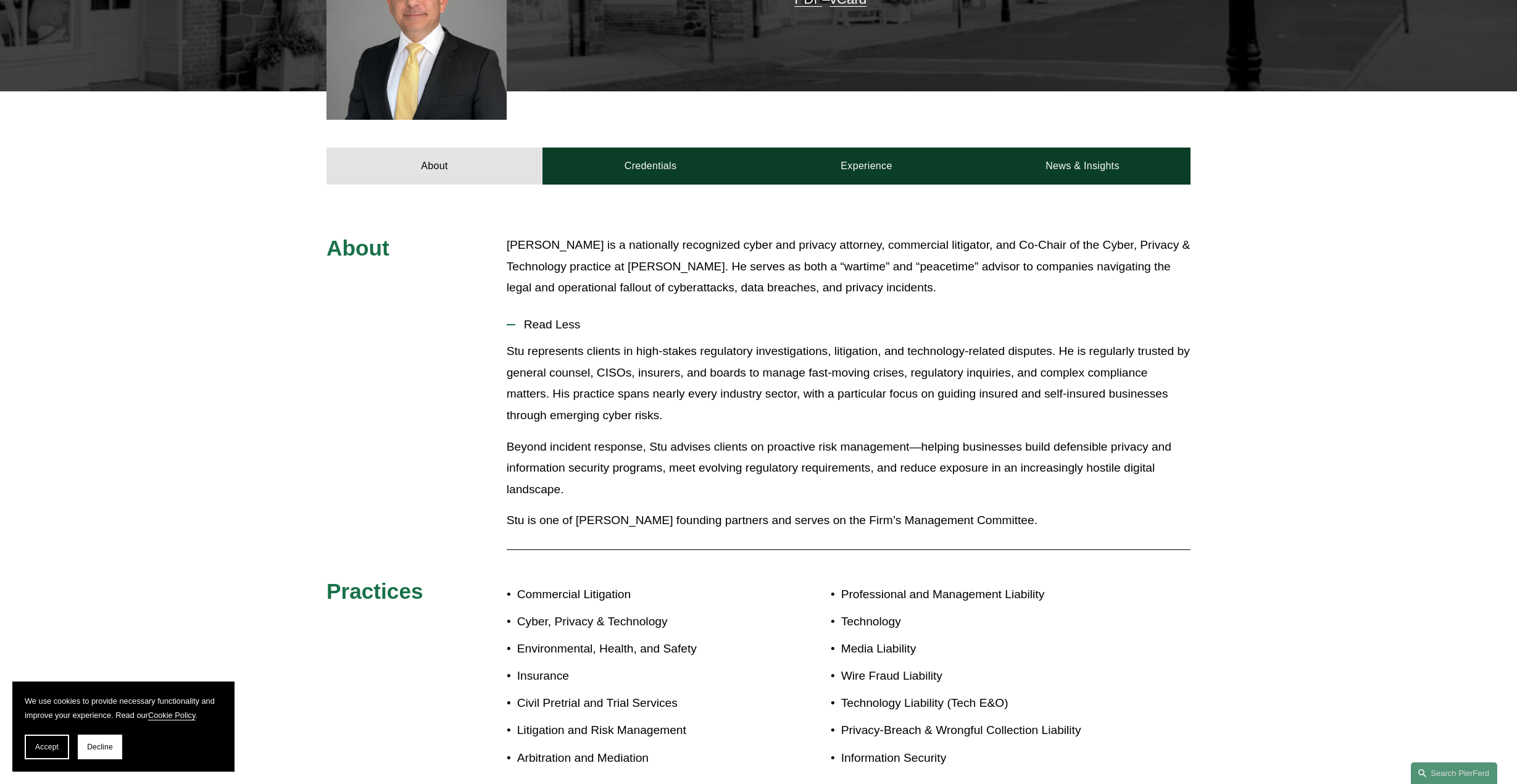
click at [1245, 464] on div "About Stuart Panensky is a nationally recognized cyber and privacy attorney, co…" at bounding box center [758, 509] width 1517 height 548
click at [1324, 438] on div "About Stuart Panensky is a nationally recognized cyber and privacy attorney, co…" at bounding box center [758, 509] width 1517 height 548
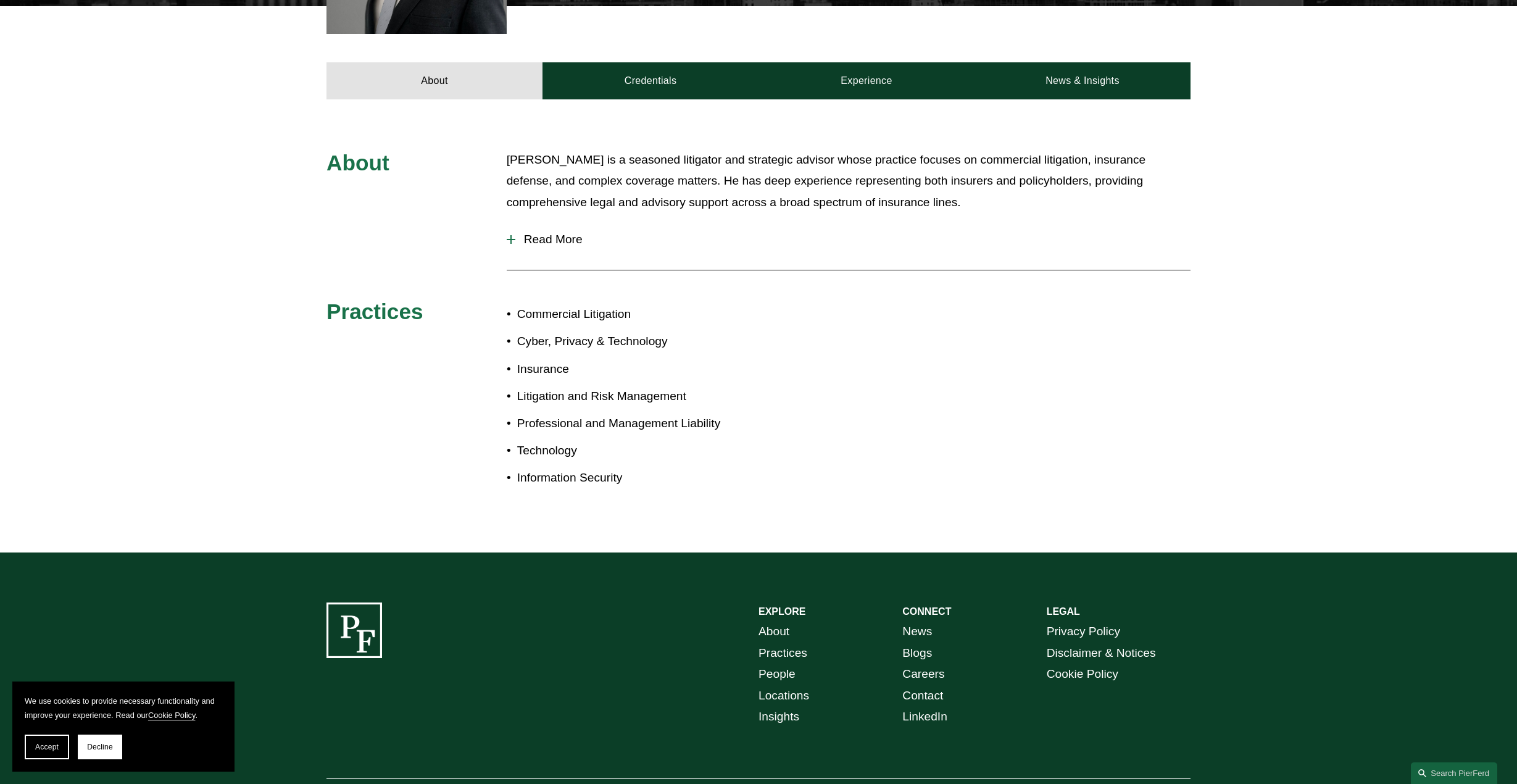
scroll to position [556, 0]
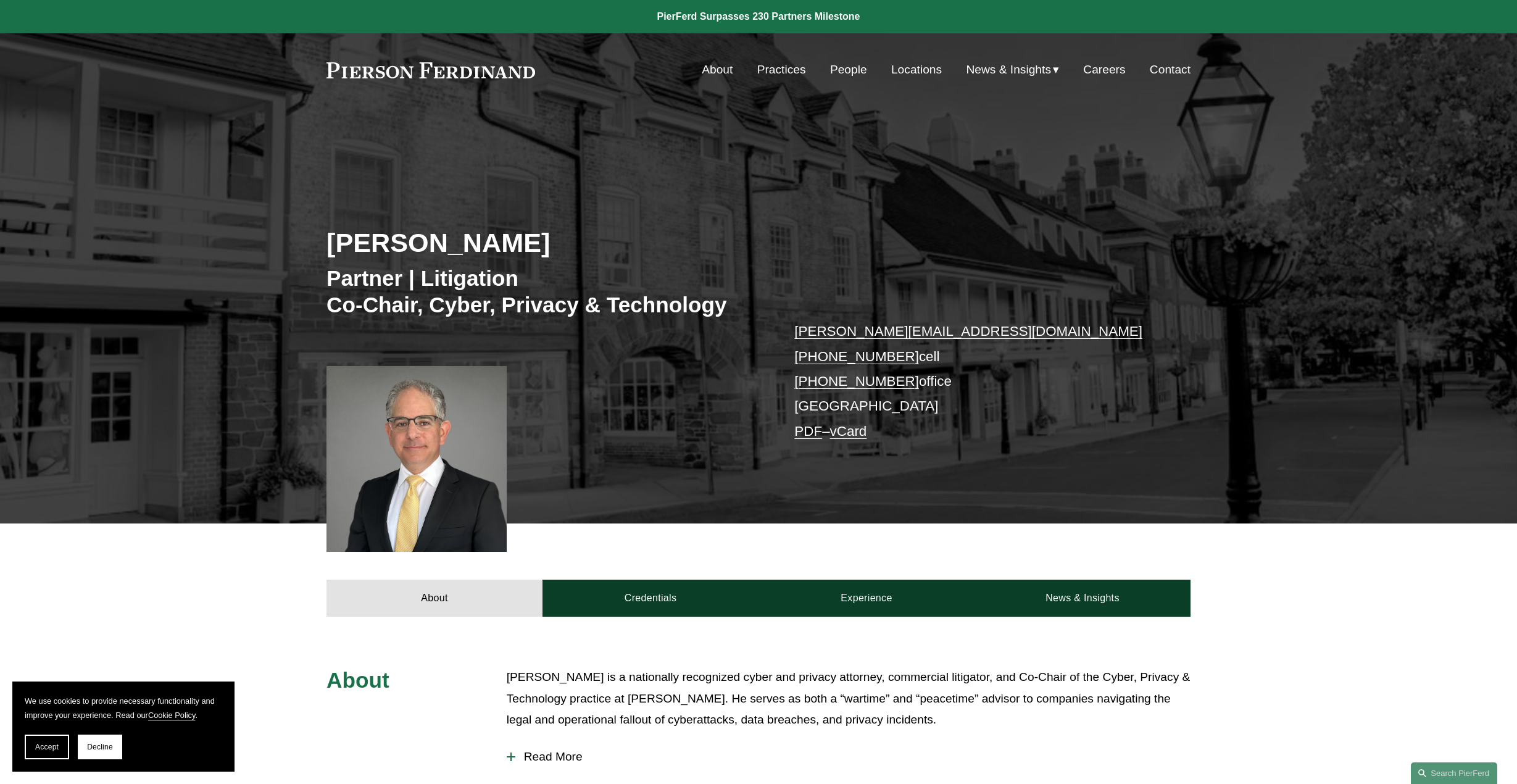
click at [1327, 580] on div "About Credentials Experience News & Insights" at bounding box center [758, 570] width 1517 height 93
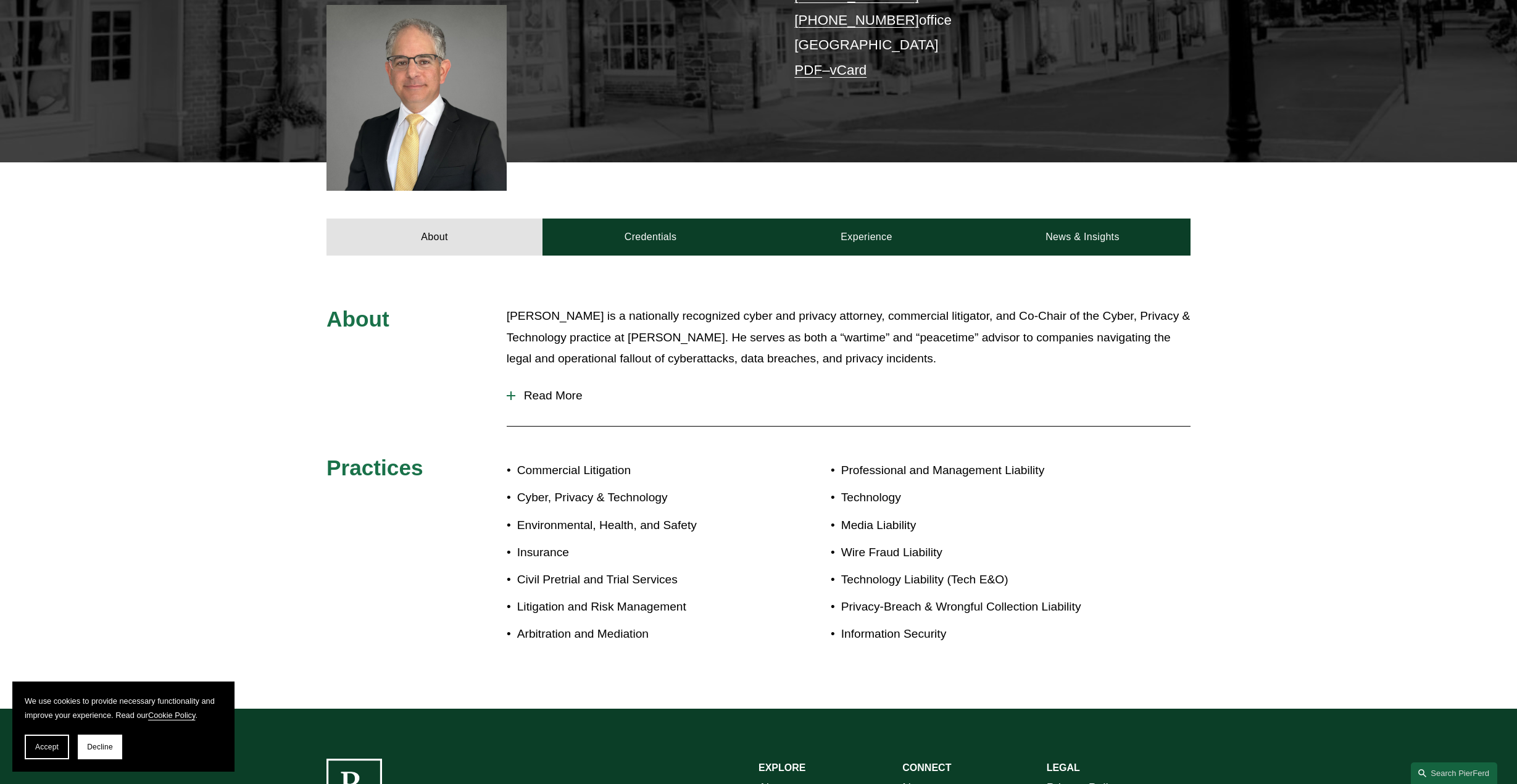
scroll to position [370, 0]
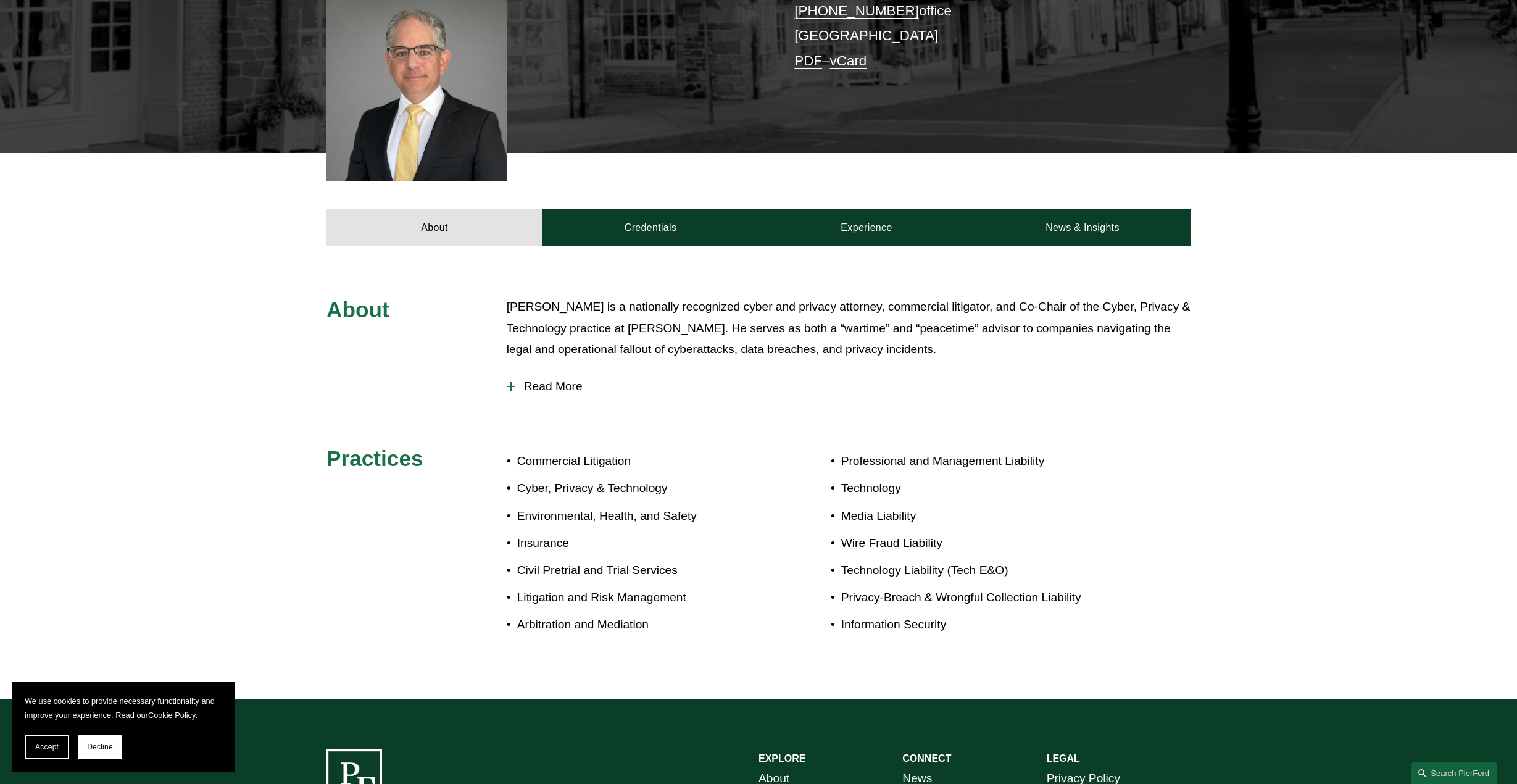
click at [1322, 502] on div "About [PERSON_NAME] is a nationally recognized cyber and privacy attorney, comm…" at bounding box center [758, 472] width 1517 height 353
click at [1322, 502] on div "About Stuart Panensky is a nationally recognized cyber and privacy attorney, co…" at bounding box center [758, 472] width 1517 height 353
click at [1295, 473] on div "About Stuart Panensky is a nationally recognized cyber and privacy attorney, co…" at bounding box center [758, 472] width 1517 height 353
click at [505, 388] on div "About Stuart Panensky is a nationally recognized cyber and privacy attorney, co…" at bounding box center [758, 472] width 1517 height 353
click at [515, 388] on div at bounding box center [511, 386] width 9 height 9
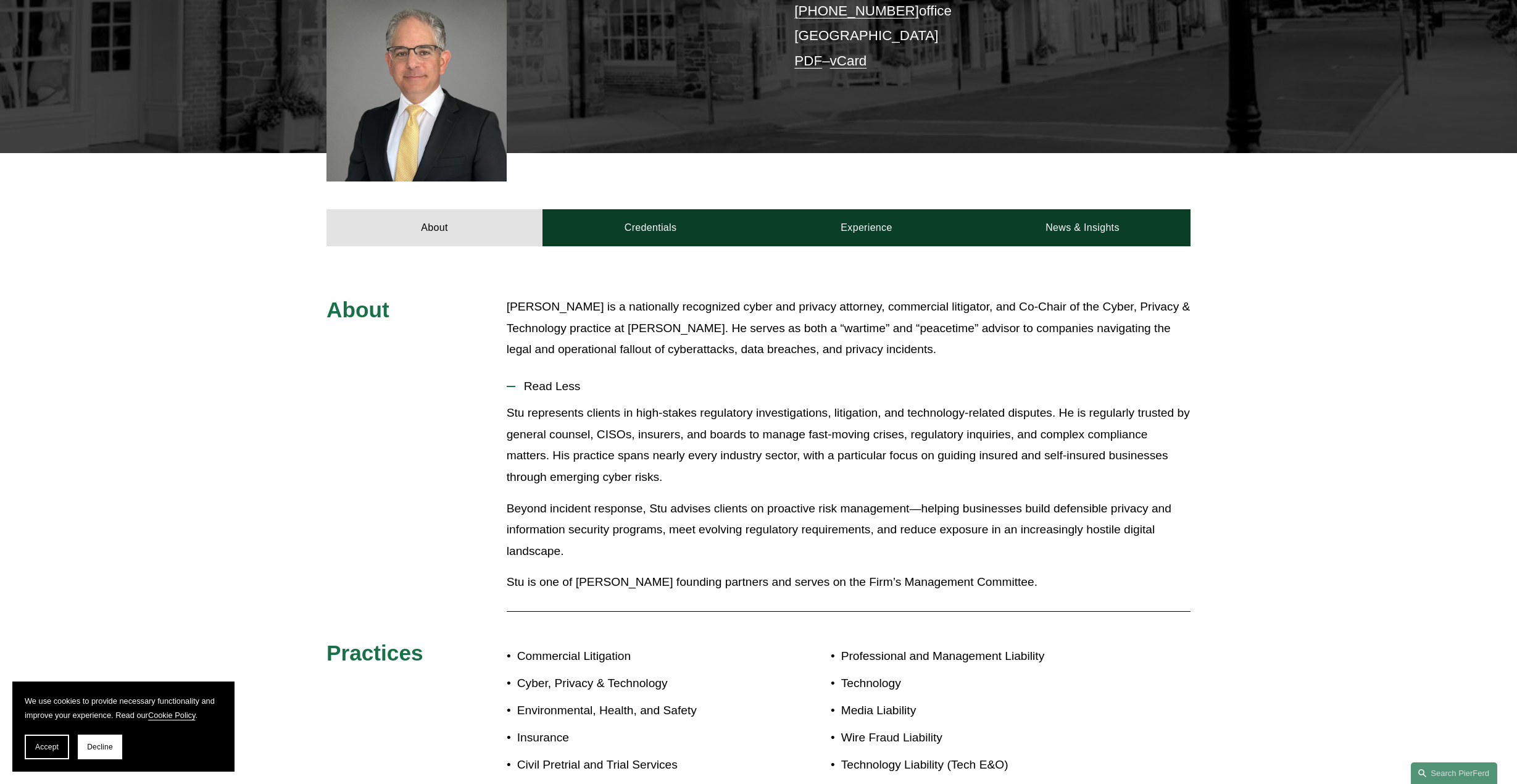
click at [1268, 412] on div "About Stuart Panensky is a nationally recognized cyber and privacy attorney, co…" at bounding box center [758, 570] width 1517 height 548
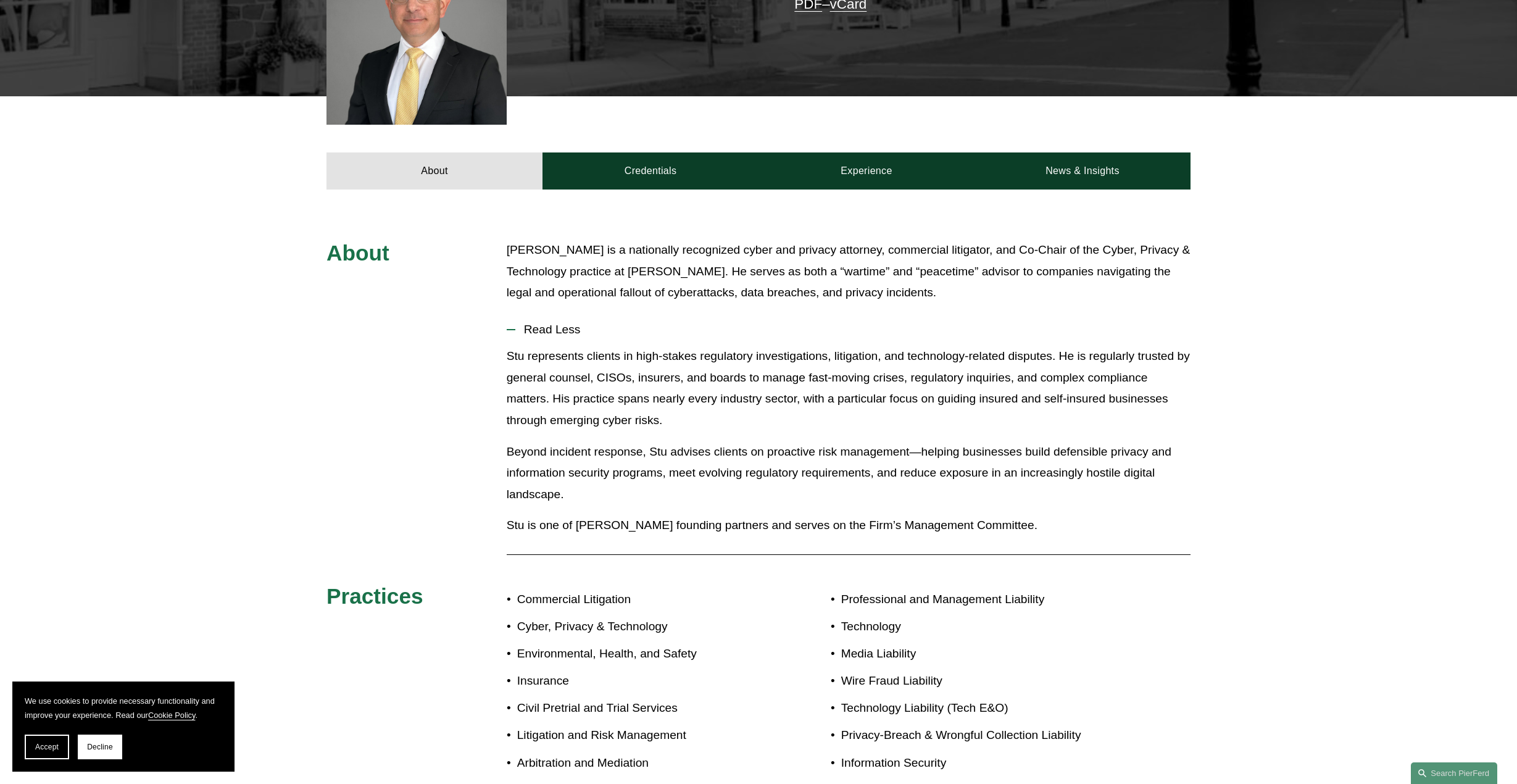
scroll to position [432, 0]
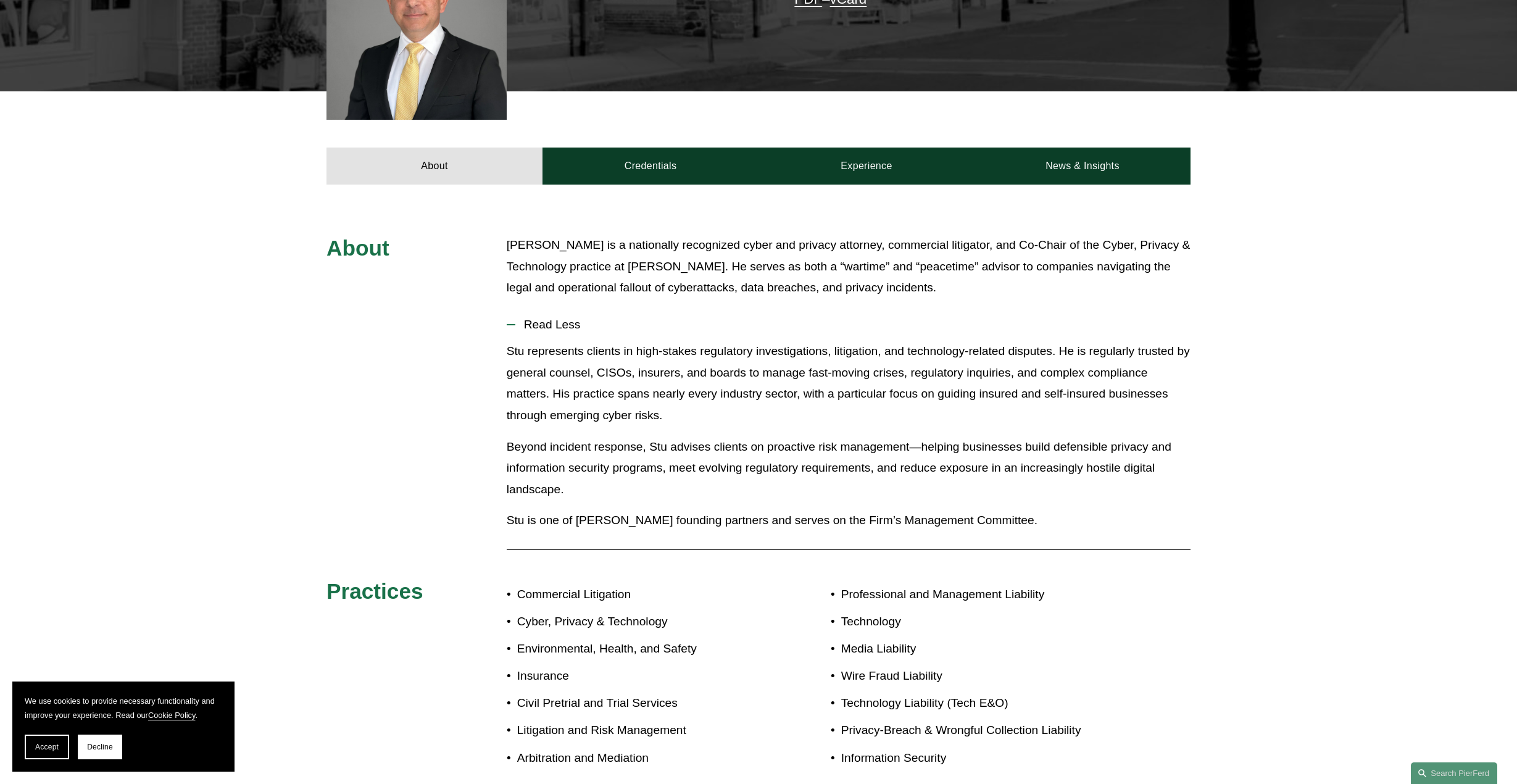
click at [1283, 467] on div "About Stuart Panensky is a nationally recognized cyber and privacy attorney, co…" at bounding box center [758, 509] width 1517 height 548
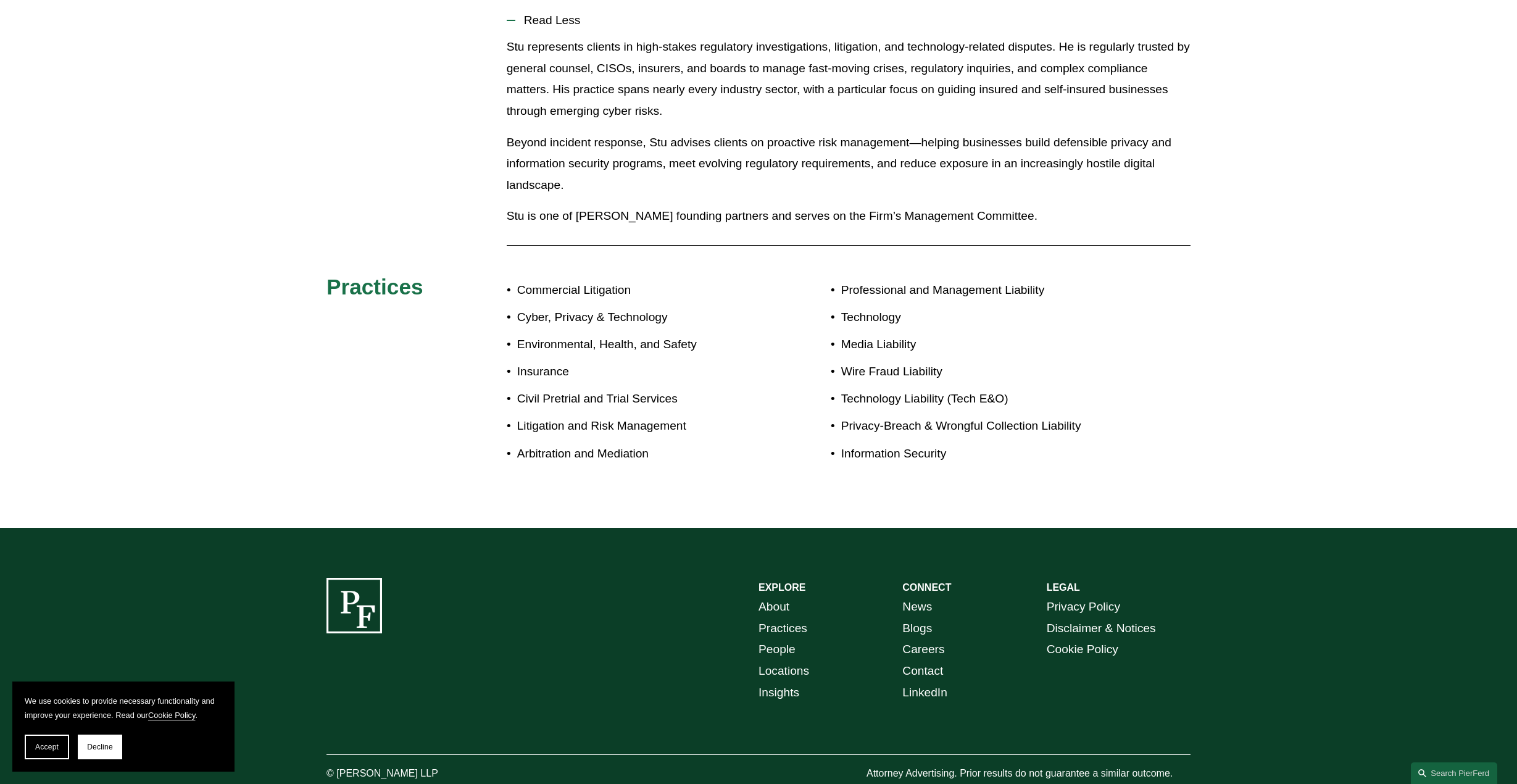
scroll to position [741, 0]
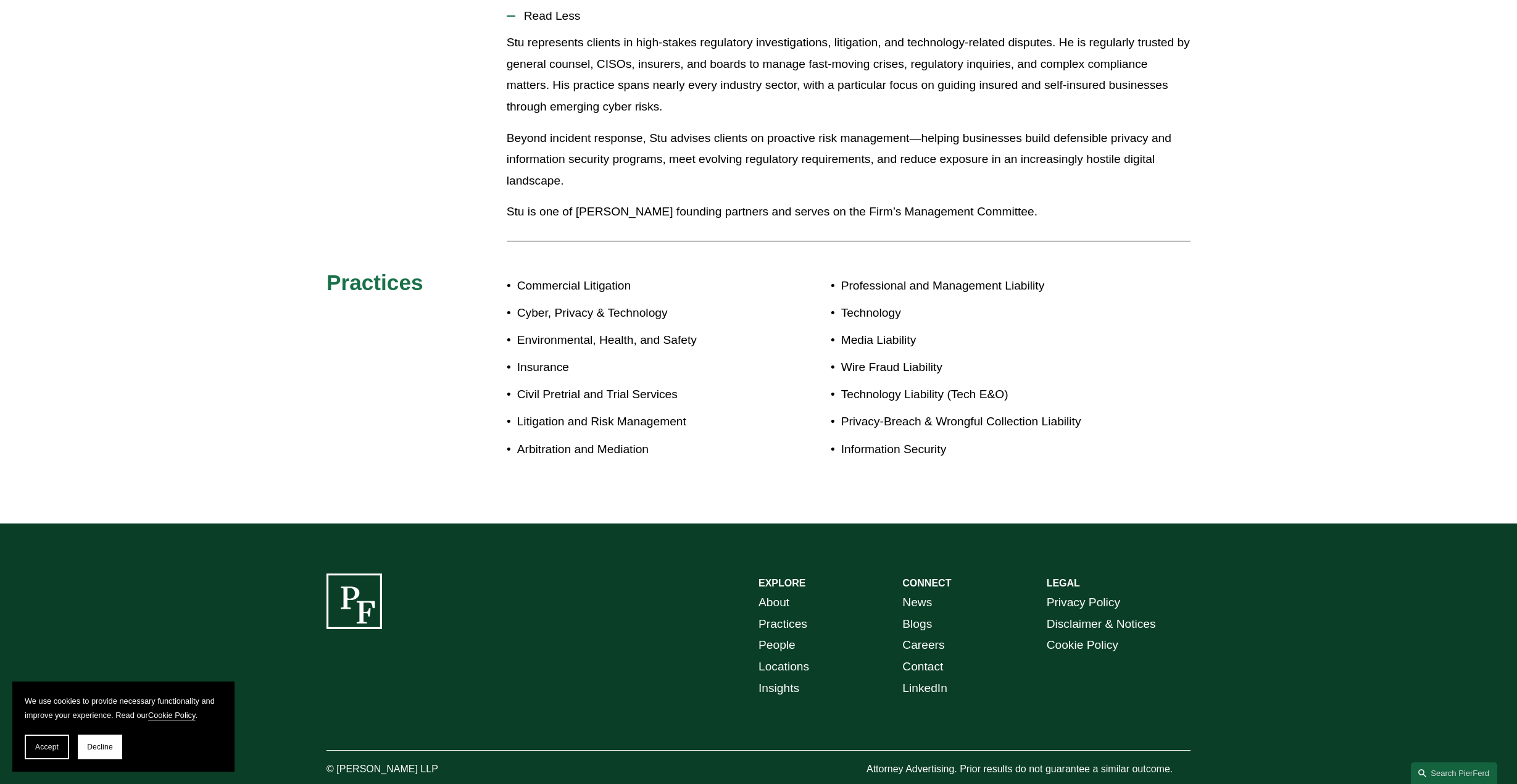
drag, startPoint x: 1326, startPoint y: 504, endPoint x: 1302, endPoint y: 494, distance: 26.0
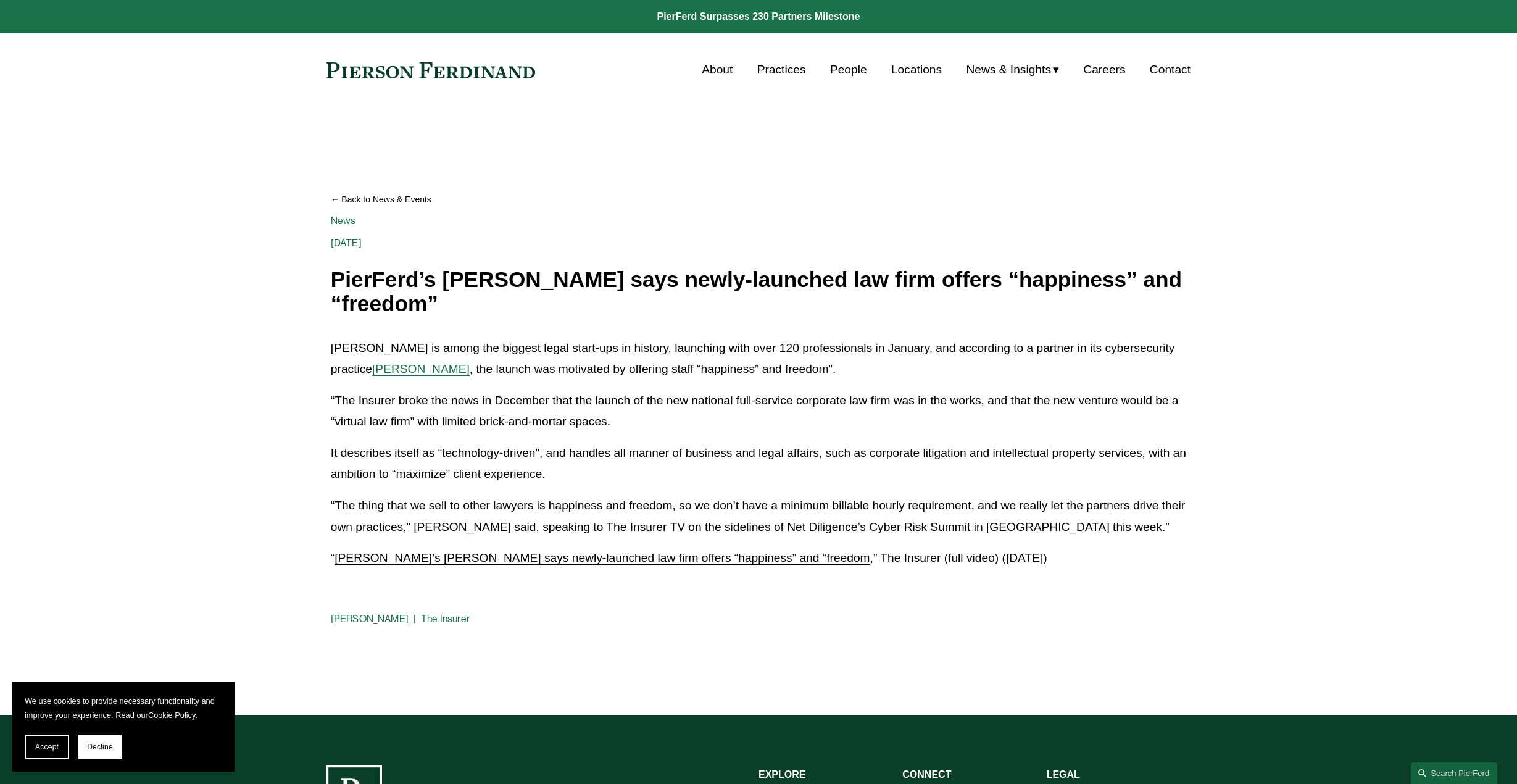
click at [492, 345] on p "[PERSON_NAME] is among the biggest legal start-ups in history, launching with o…" at bounding box center [759, 359] width 855 height 42
click at [483, 556] on link "[PERSON_NAME]’s [PERSON_NAME] says newly-launched law firm offers “happiness” a…" at bounding box center [602, 557] width 535 height 13
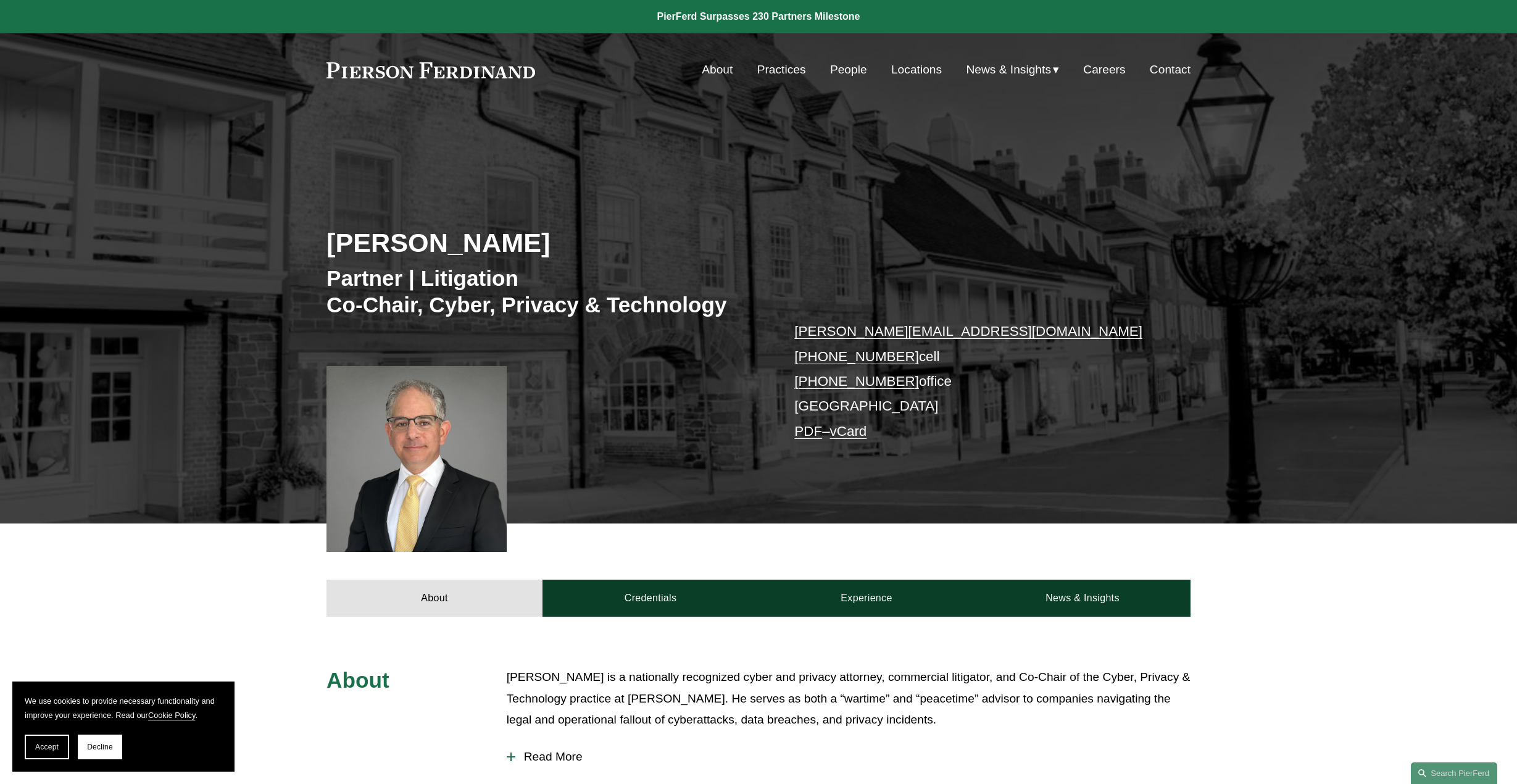
drag, startPoint x: 536, startPoint y: 67, endPoint x: 345, endPoint y: 89, distance: 192.3
click at [345, 89] on div "Skip to Content About Practices People Locations" at bounding box center [758, 69] width 1517 height 73
drag, startPoint x: 325, startPoint y: 67, endPoint x: 512, endPoint y: 64, distance: 187.0
click at [510, 64] on div "Skip to Content About Practices People Locations" at bounding box center [758, 69] width 1517 height 73
click at [715, 70] on link "About" at bounding box center [717, 70] width 31 height 24
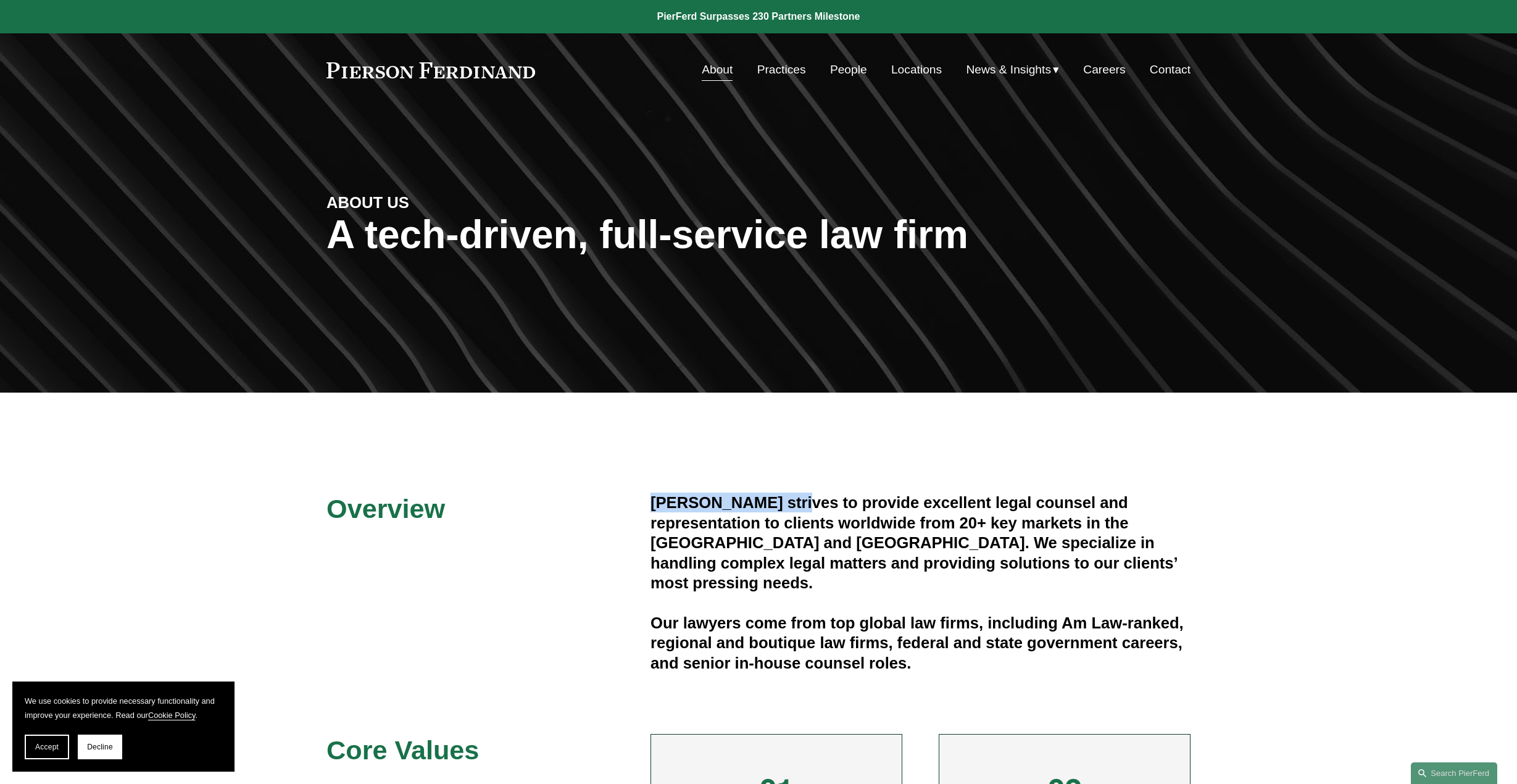
drag, startPoint x: 782, startPoint y: 501, endPoint x: 651, endPoint y: 500, distance: 131.0
click at [651, 500] on h4 "[PERSON_NAME] strives to provide excellent legal counsel and representation to …" at bounding box center [921, 542] width 540 height 100
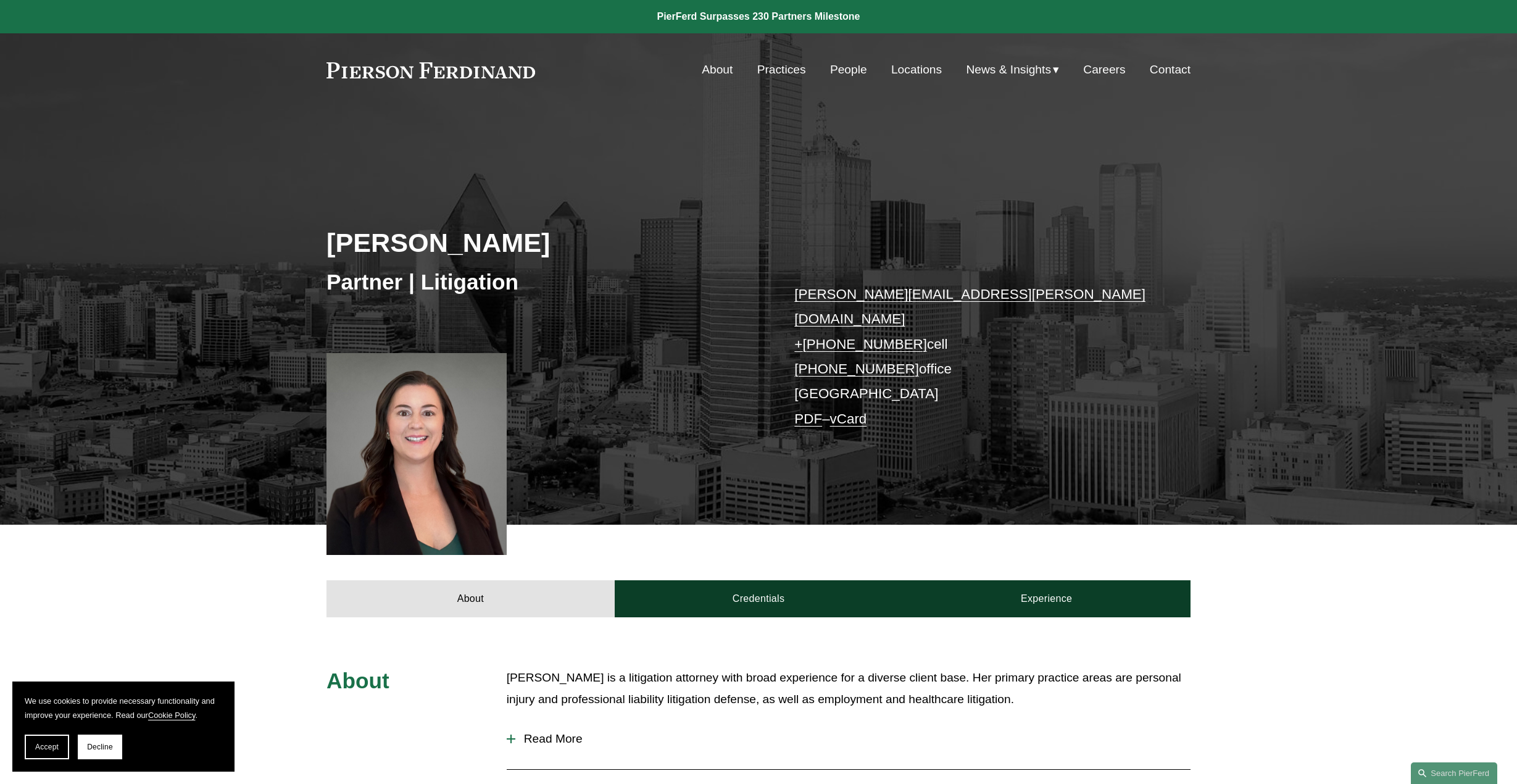
drag, startPoint x: 313, startPoint y: 527, endPoint x: 319, endPoint y: 538, distance: 12.5
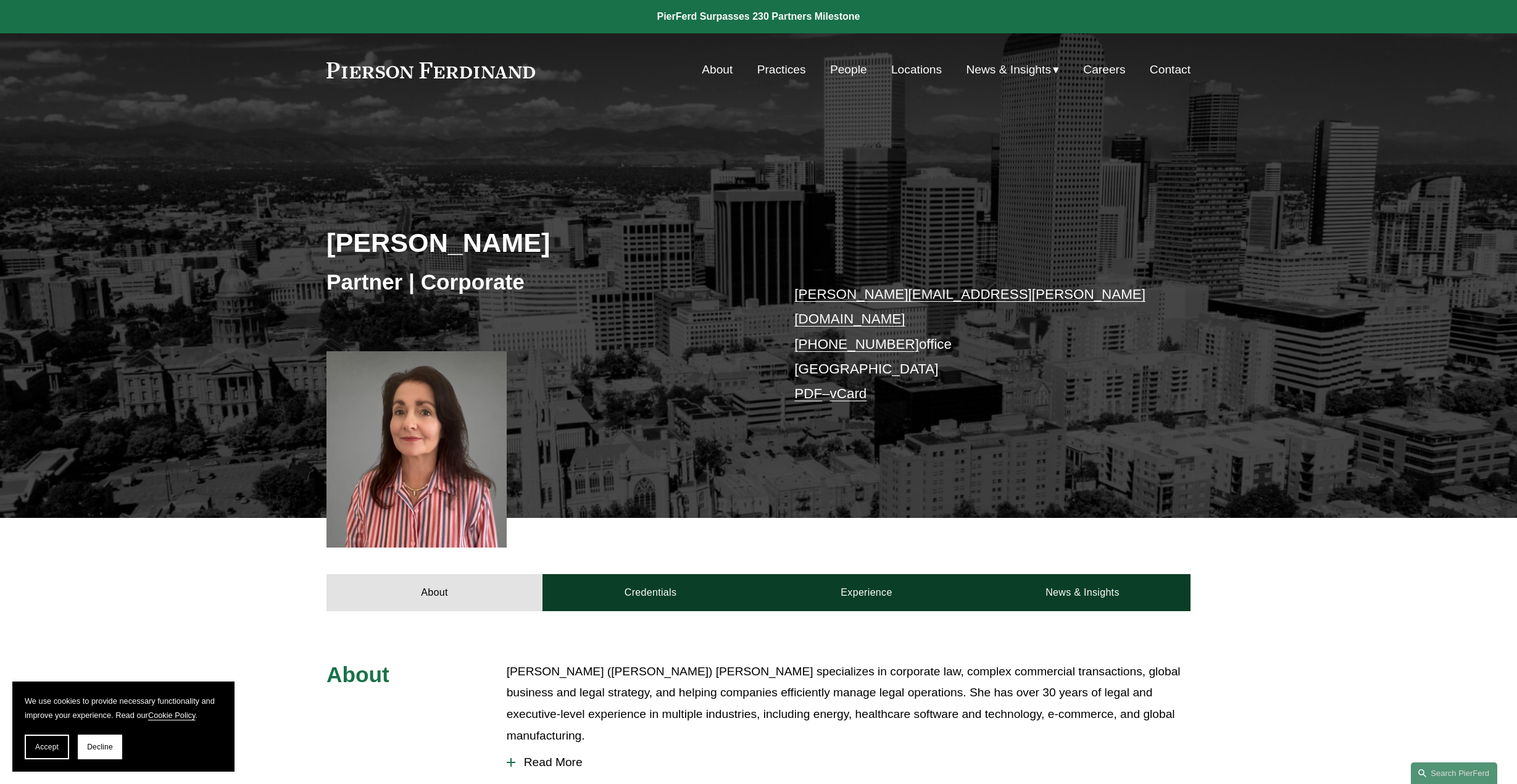
drag, startPoint x: 655, startPoint y: 524, endPoint x: 646, endPoint y: 525, distance: 9.1
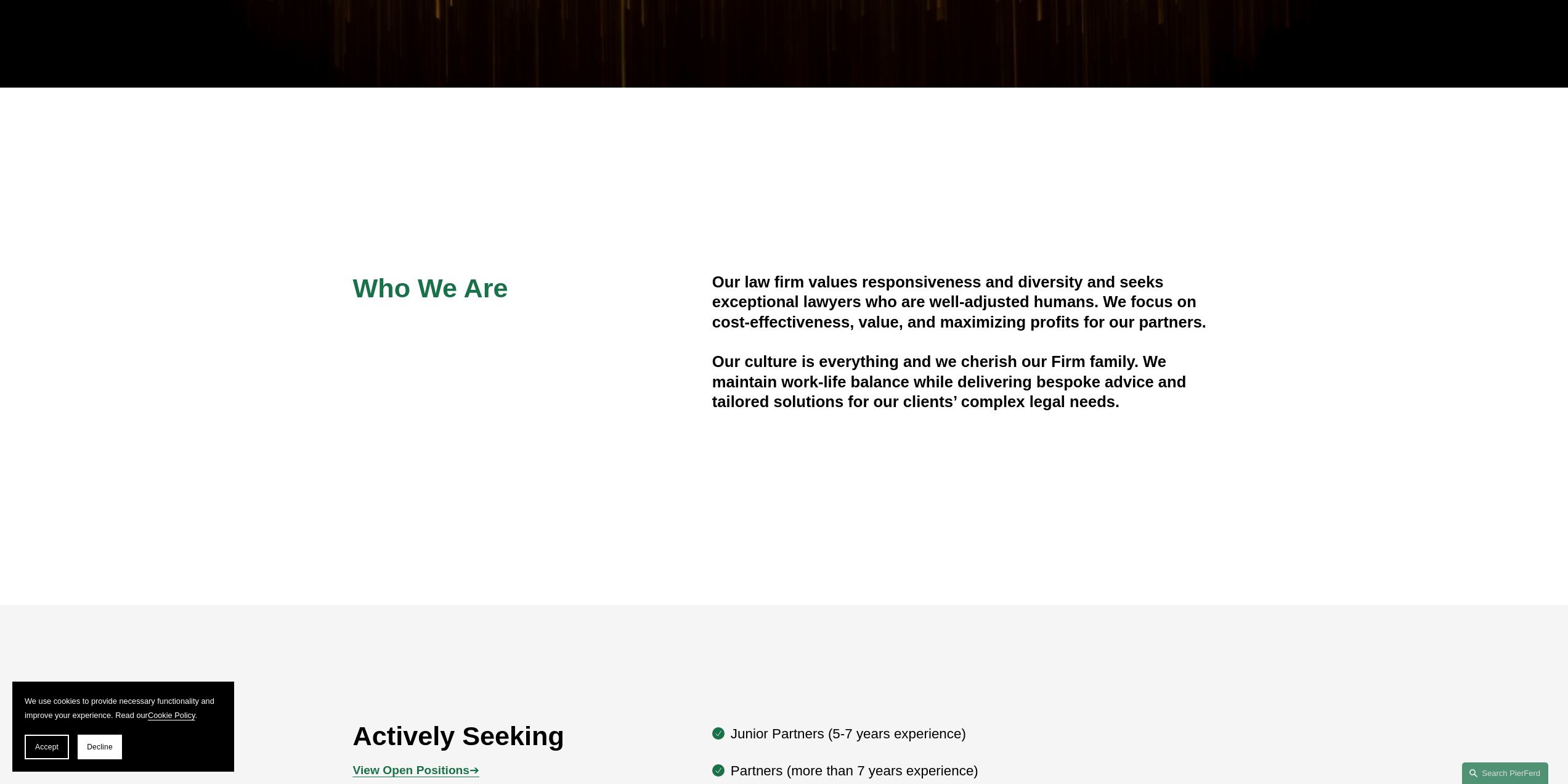
click at [1266, 368] on div "Who We Are Our law firm values responsiveness and diversity and seeks exception…" at bounding box center [784, 347] width 1568 height 149
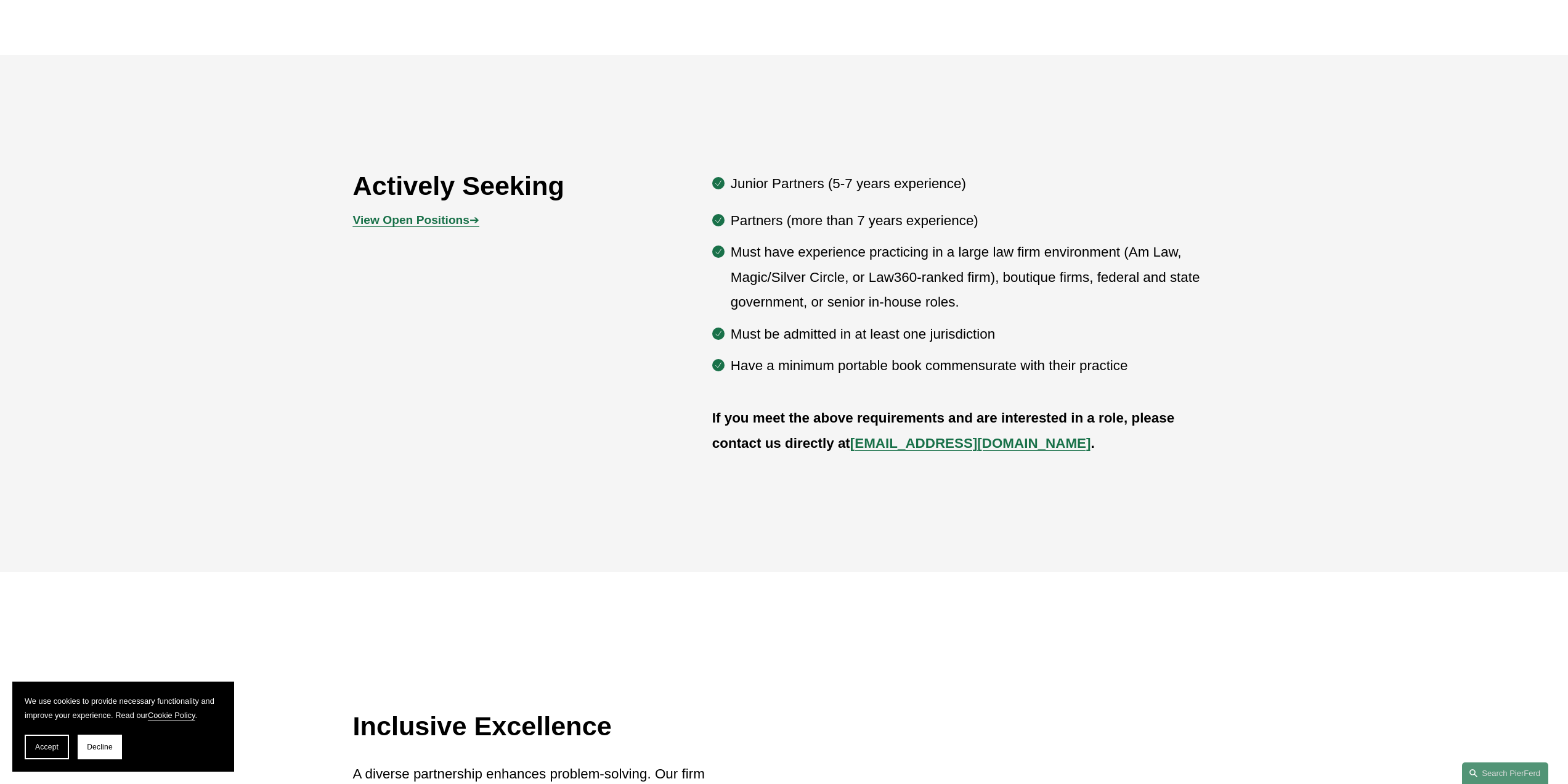
scroll to position [863, 0]
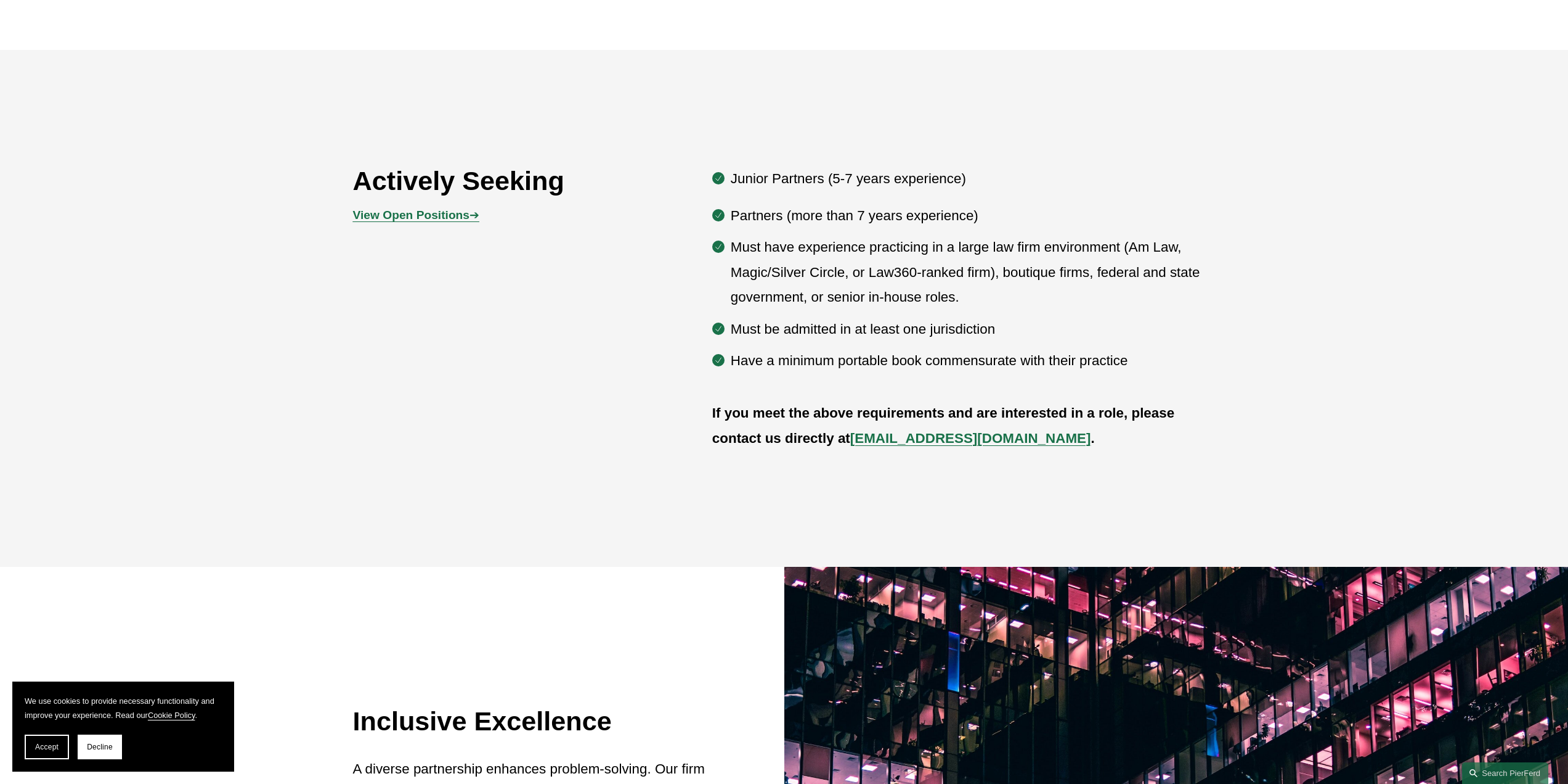
click at [1245, 292] on div "Actively Seeking View Open Positions ➔ Junior Partners (5-7 years experience) P…" at bounding box center [784, 308] width 1568 height 297
click at [1247, 298] on div "Actively Seeking View Open Positions ➔ Junior Partners (5-7 years experience) P…" at bounding box center [784, 308] width 1568 height 297
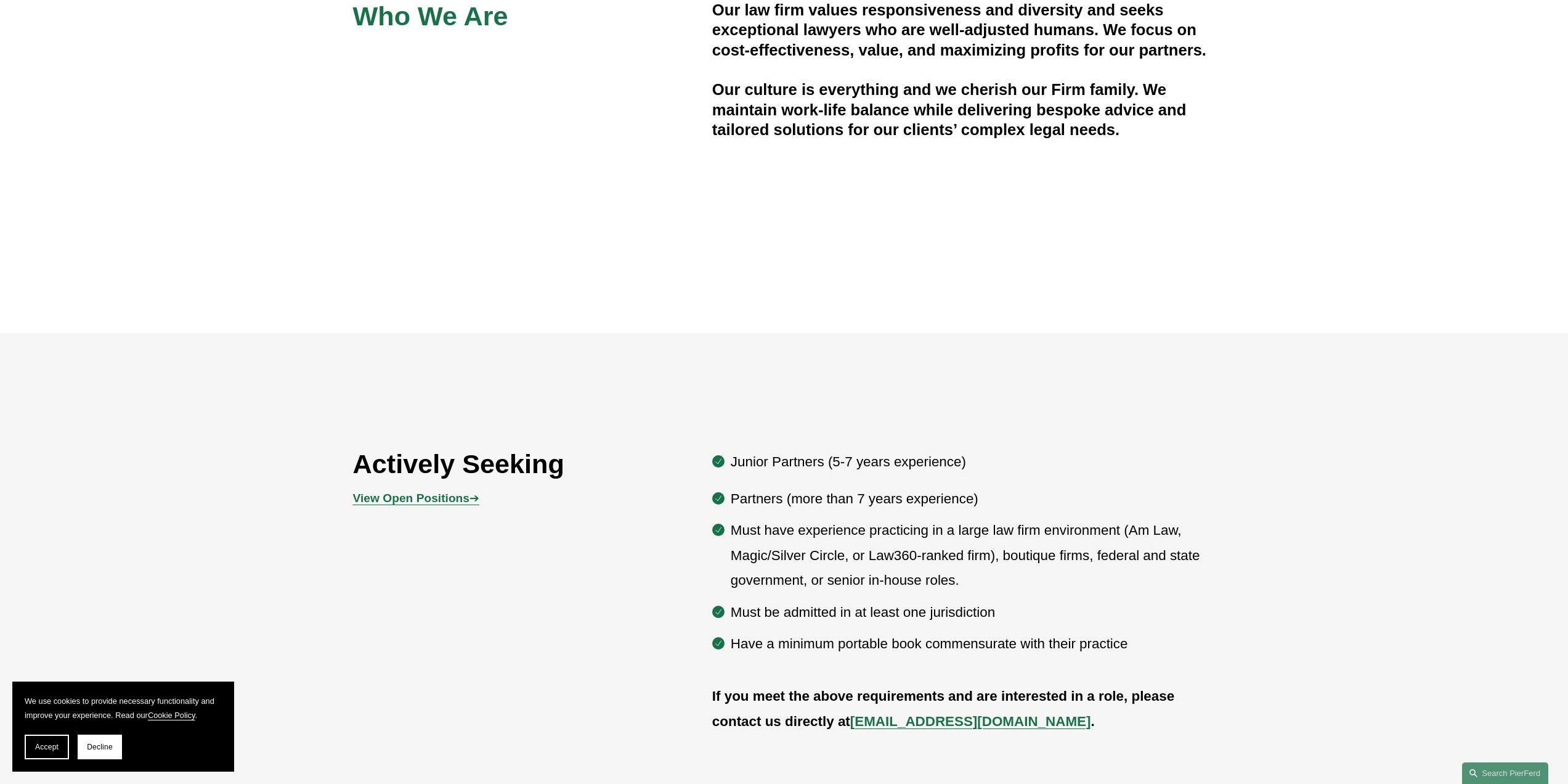
scroll to position [616, 0]
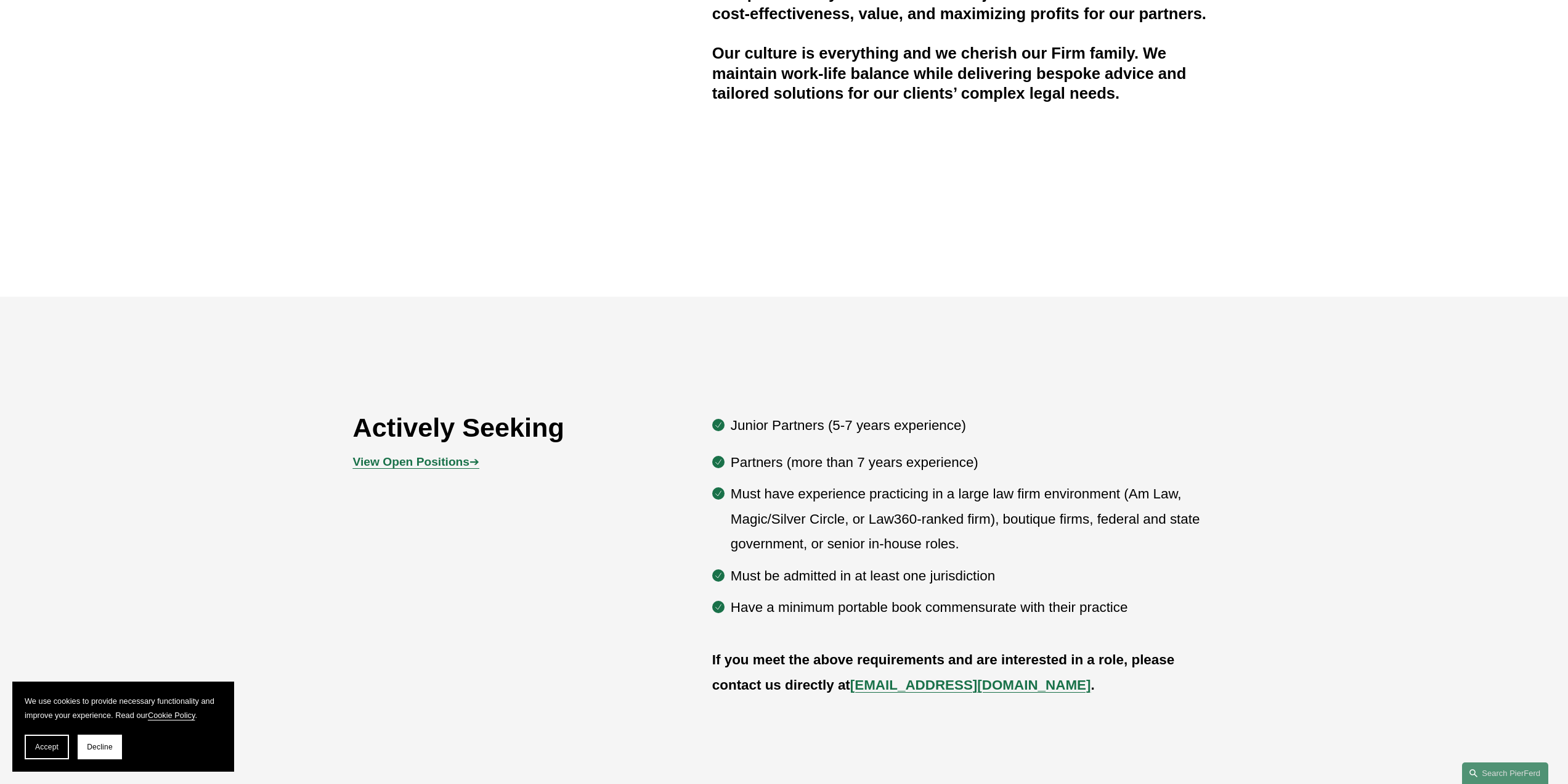
click at [395, 456] on strong "View Open Positions" at bounding box center [411, 461] width 117 height 13
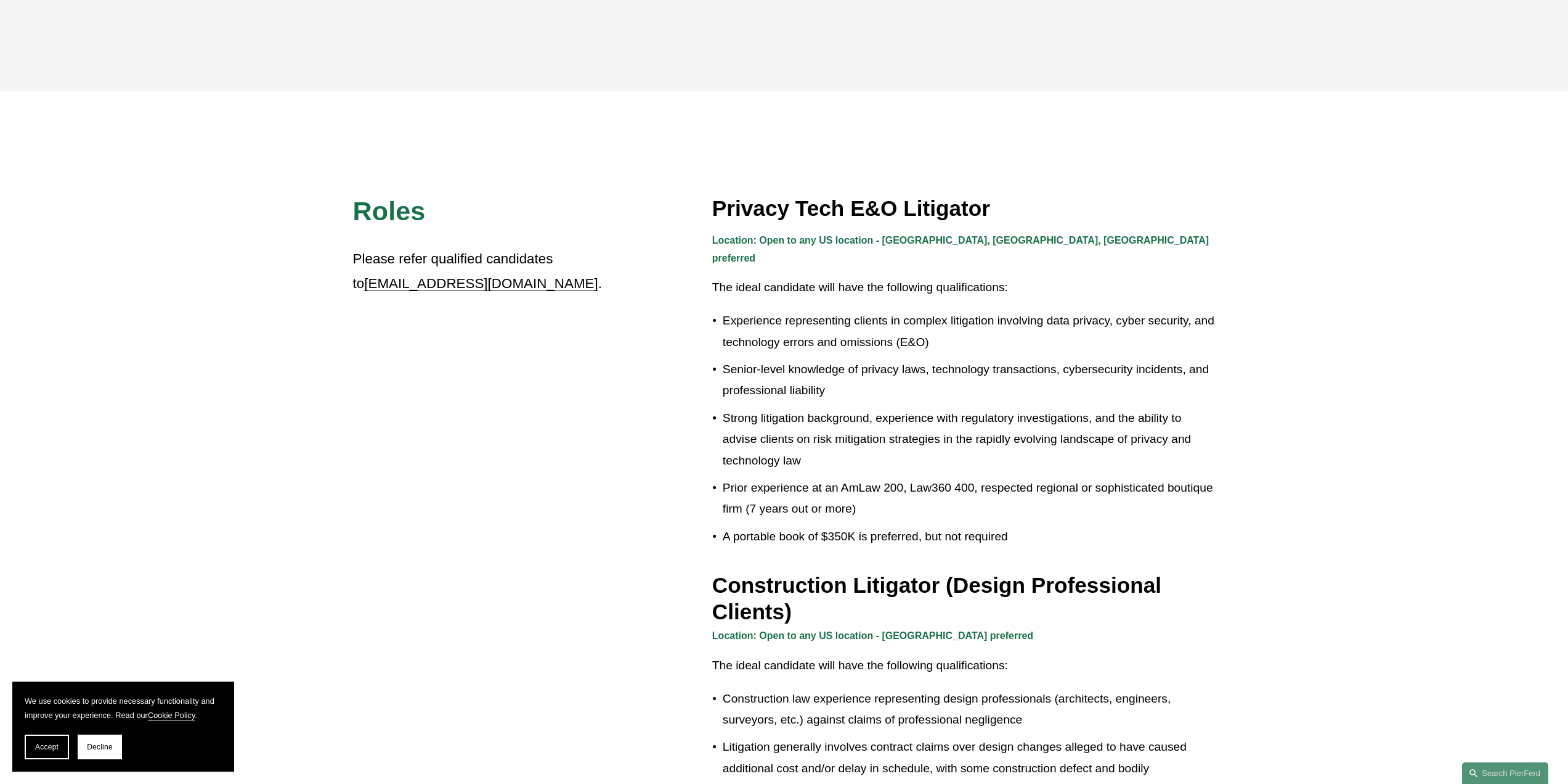
scroll to position [308, 0]
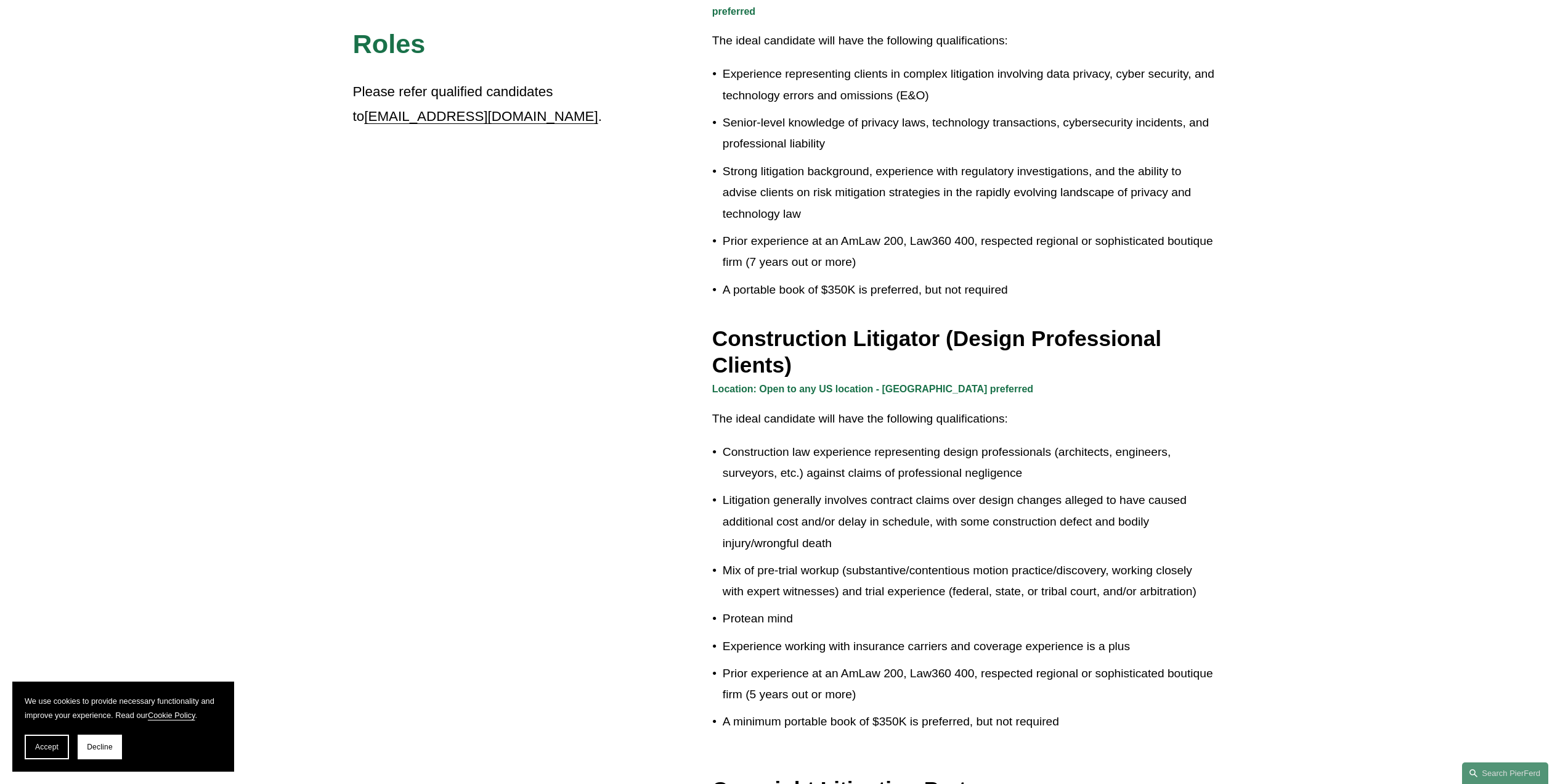
scroll to position [555, 0]
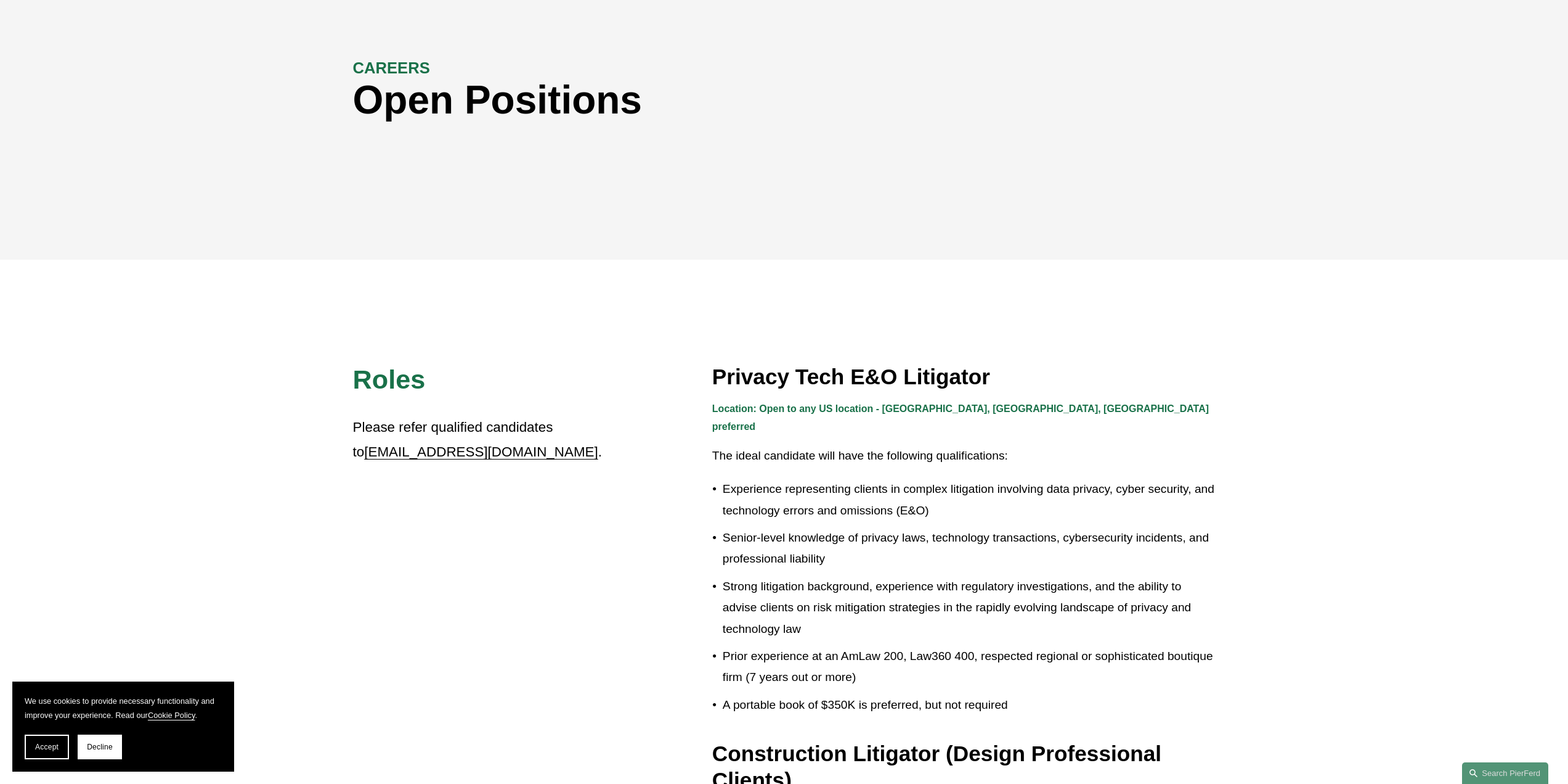
scroll to position [0, 0]
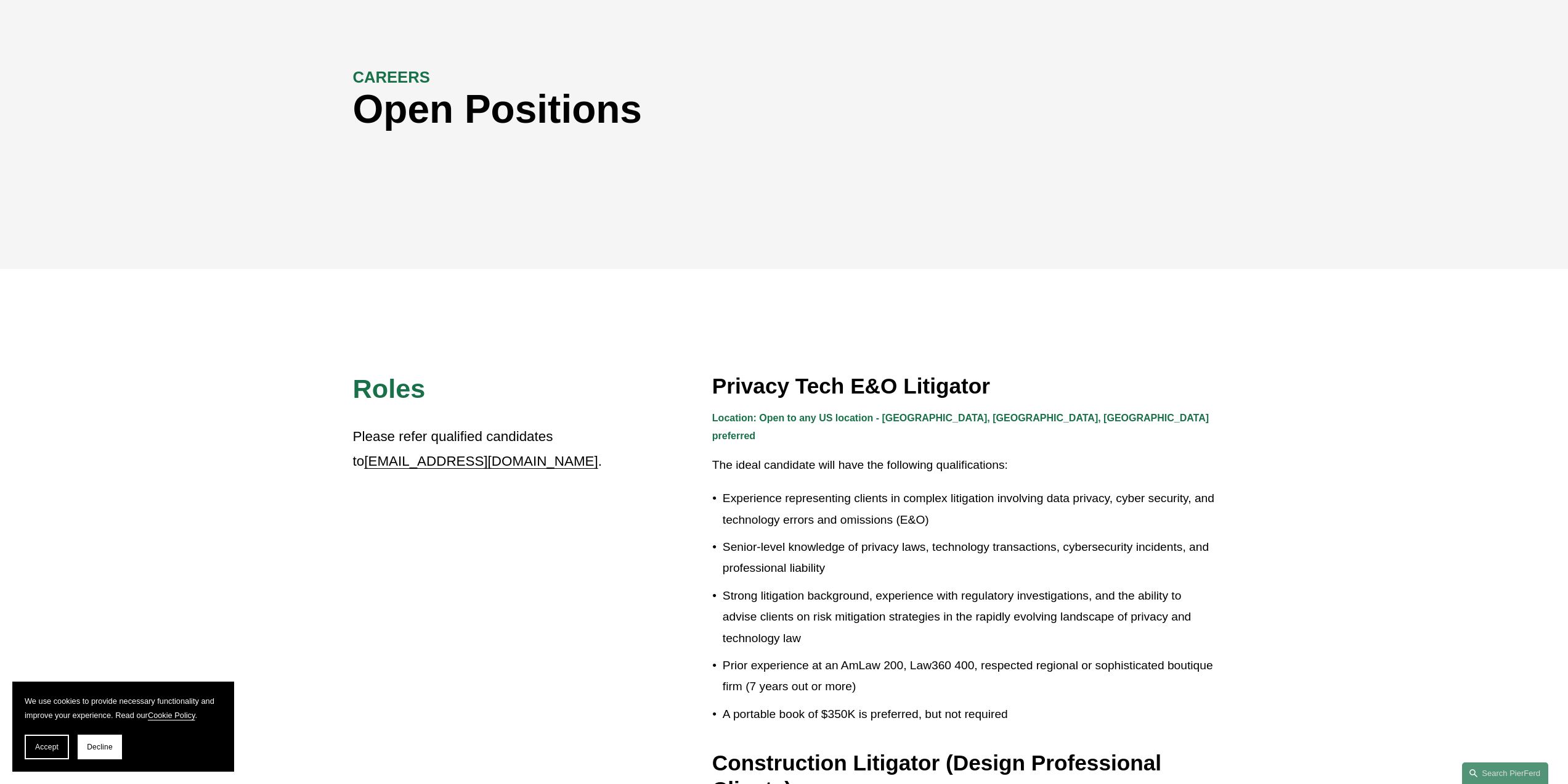
scroll to position [185, 0]
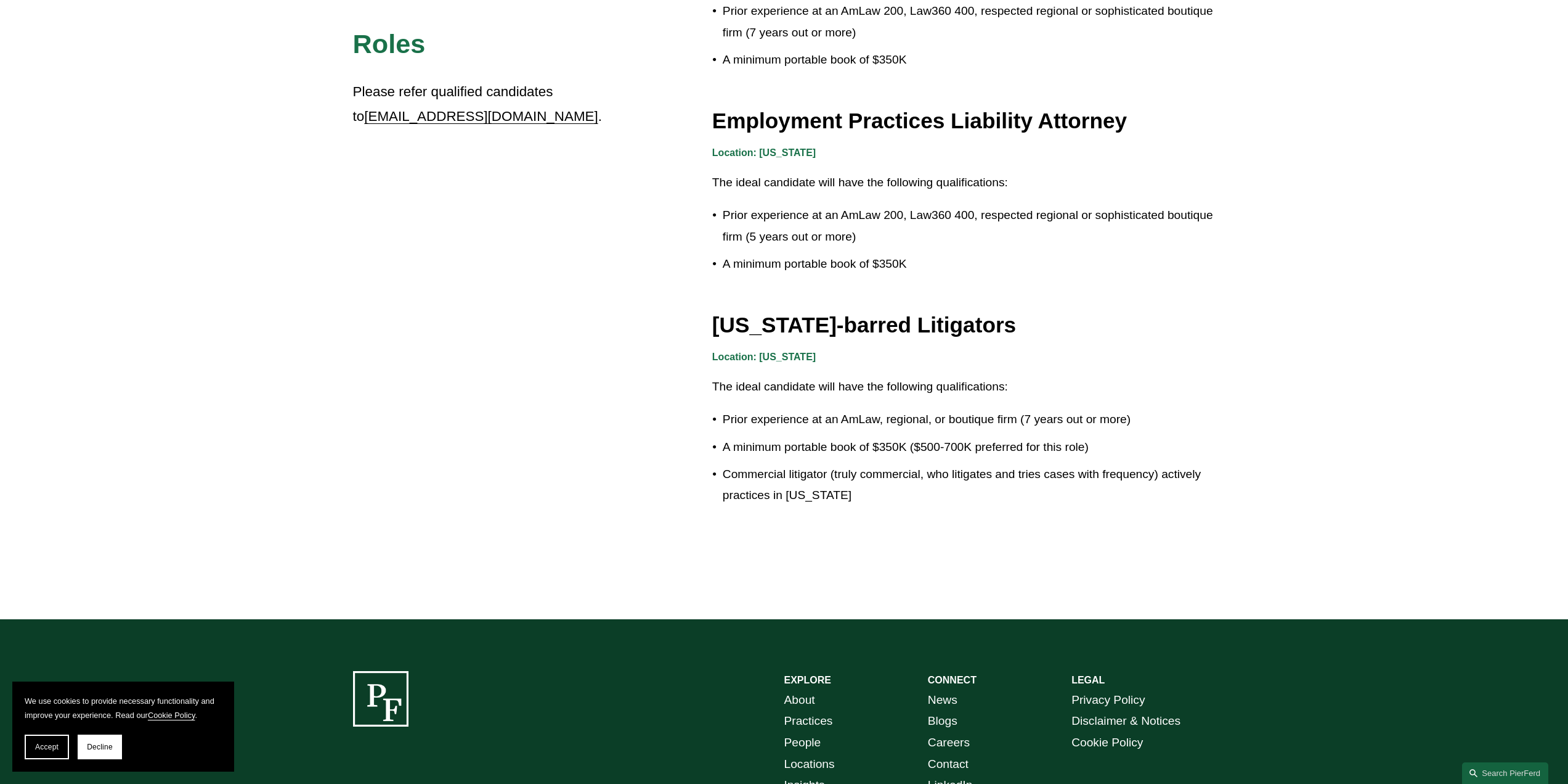
scroll to position [2034, 0]
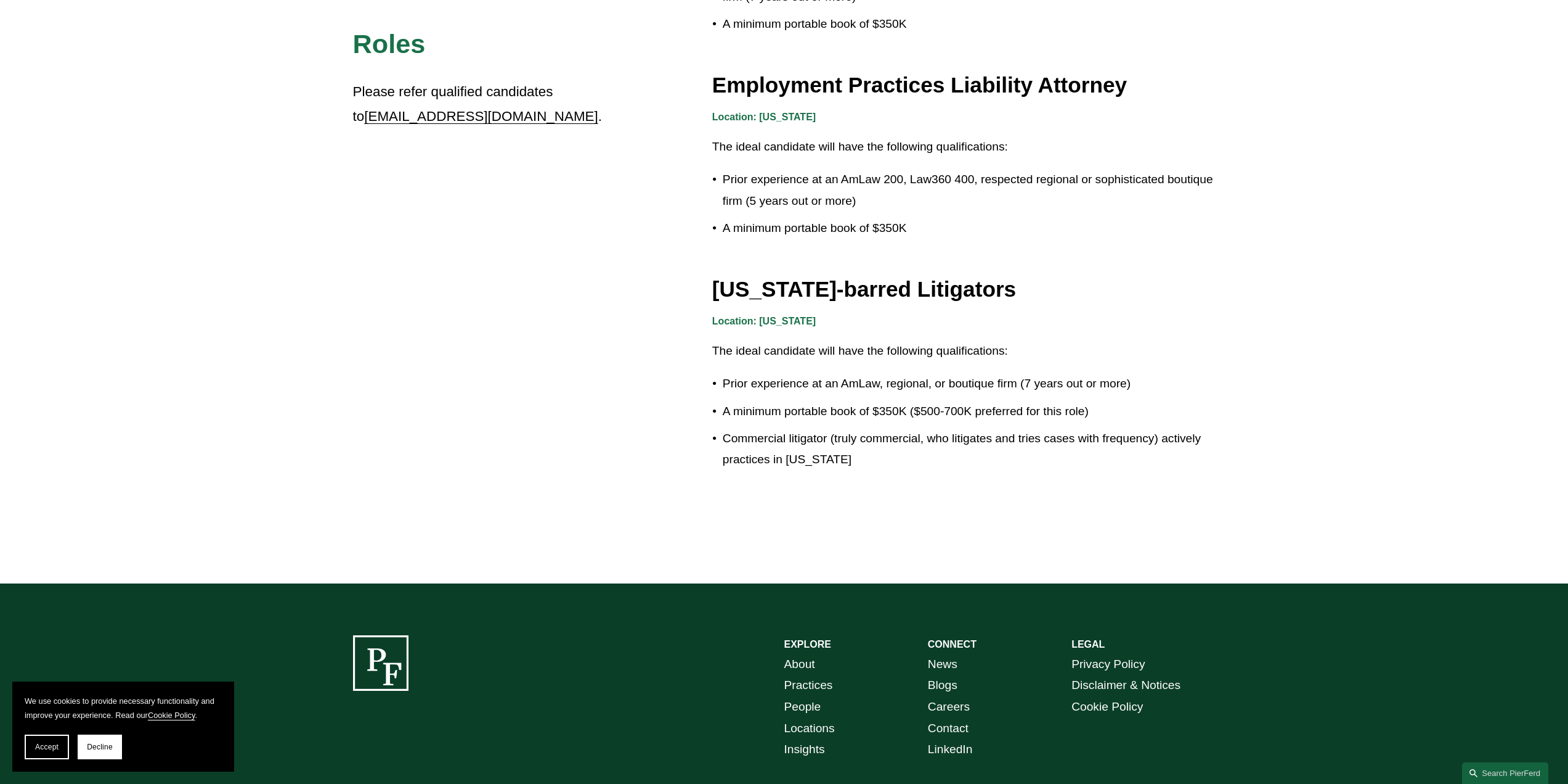
drag, startPoint x: 855, startPoint y: 223, endPoint x: 737, endPoint y: 223, distance: 118.0
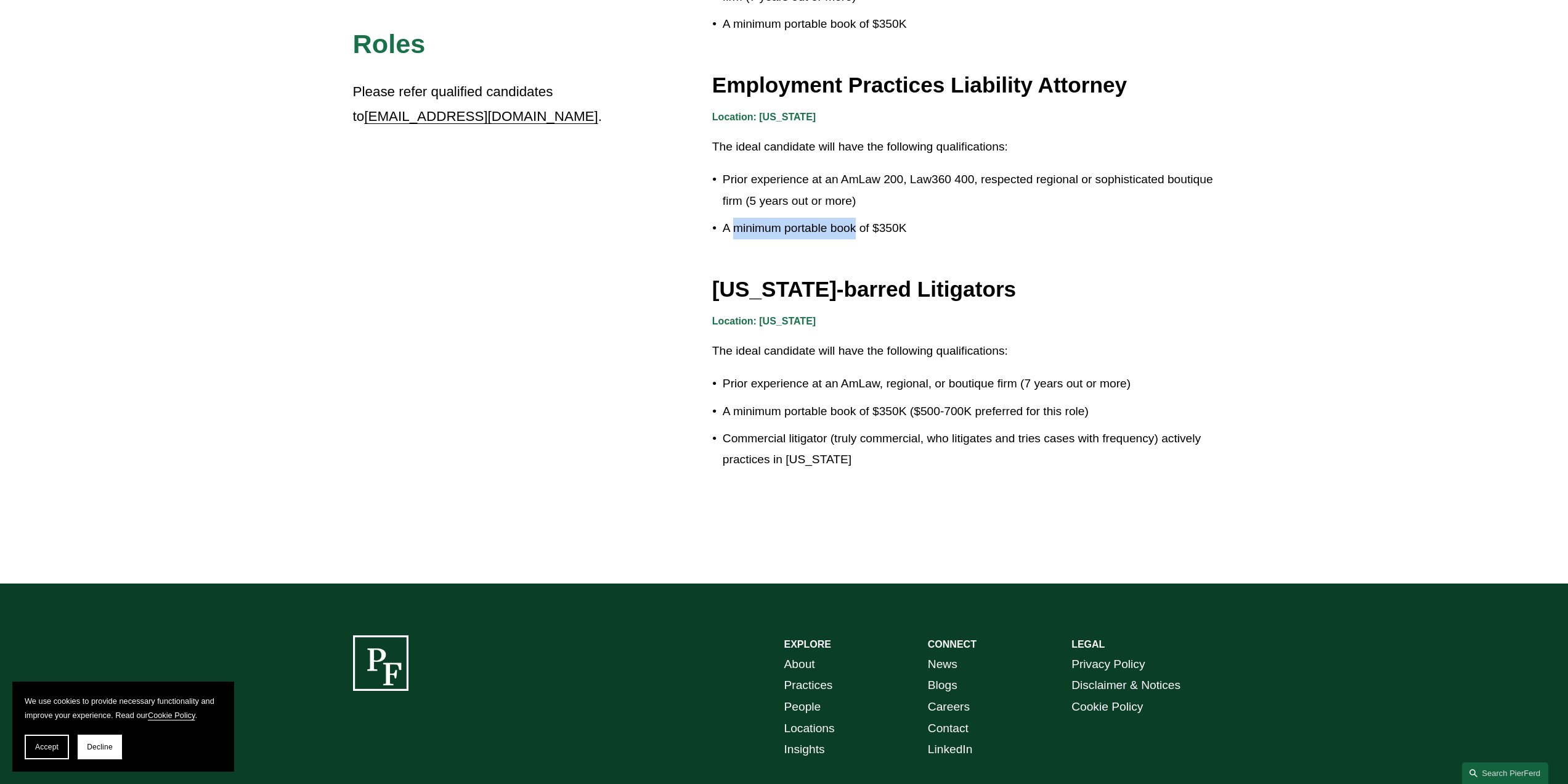
click at [734, 225] on p "A minimum portable book of $350K" at bounding box center [969, 229] width 493 height 22
